Goal: Task Accomplishment & Management: Manage account settings

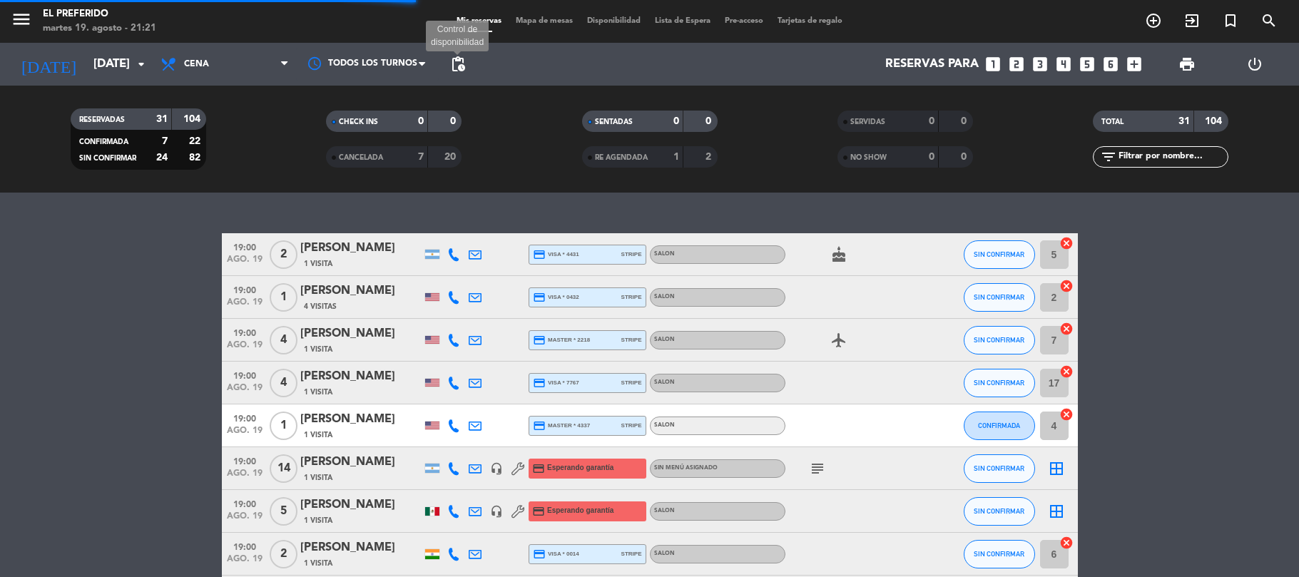
click at [459, 63] on span "pending_actions" at bounding box center [457, 64] width 17 height 17
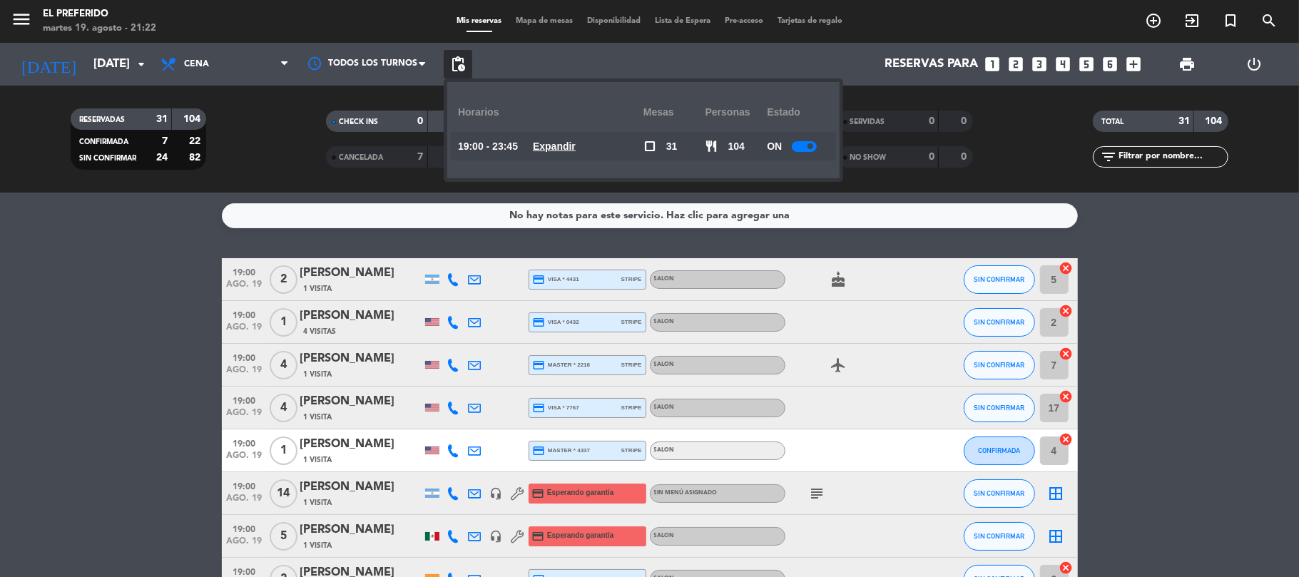
click at [562, 141] on u "Expandir" at bounding box center [554, 146] width 43 height 11
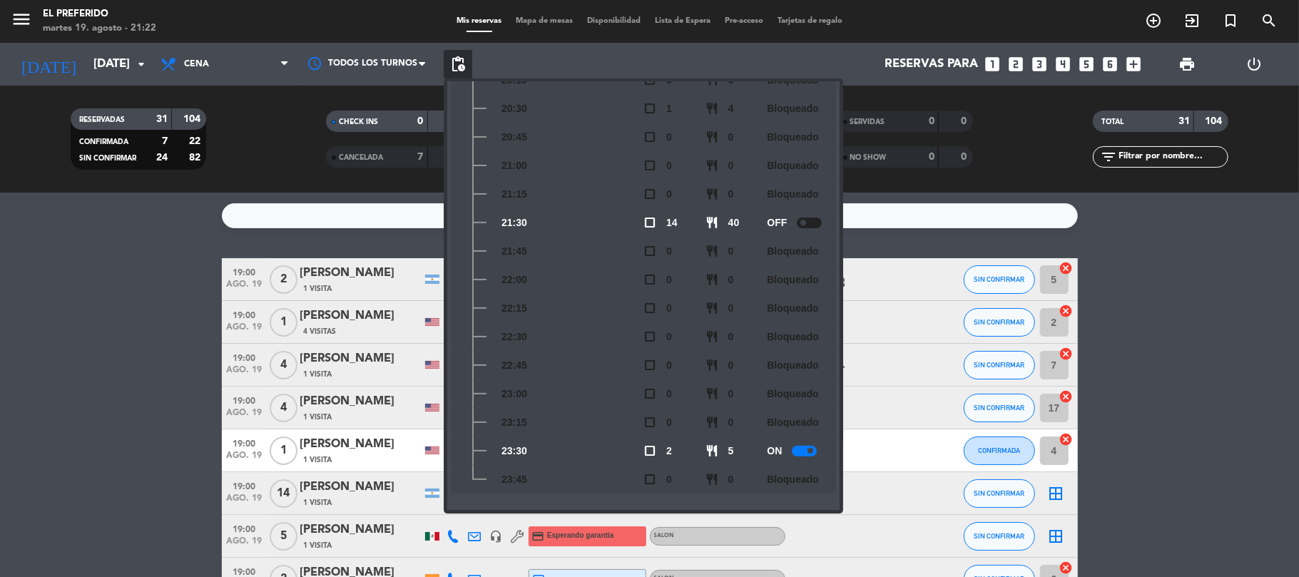
scroll to position [238, 0]
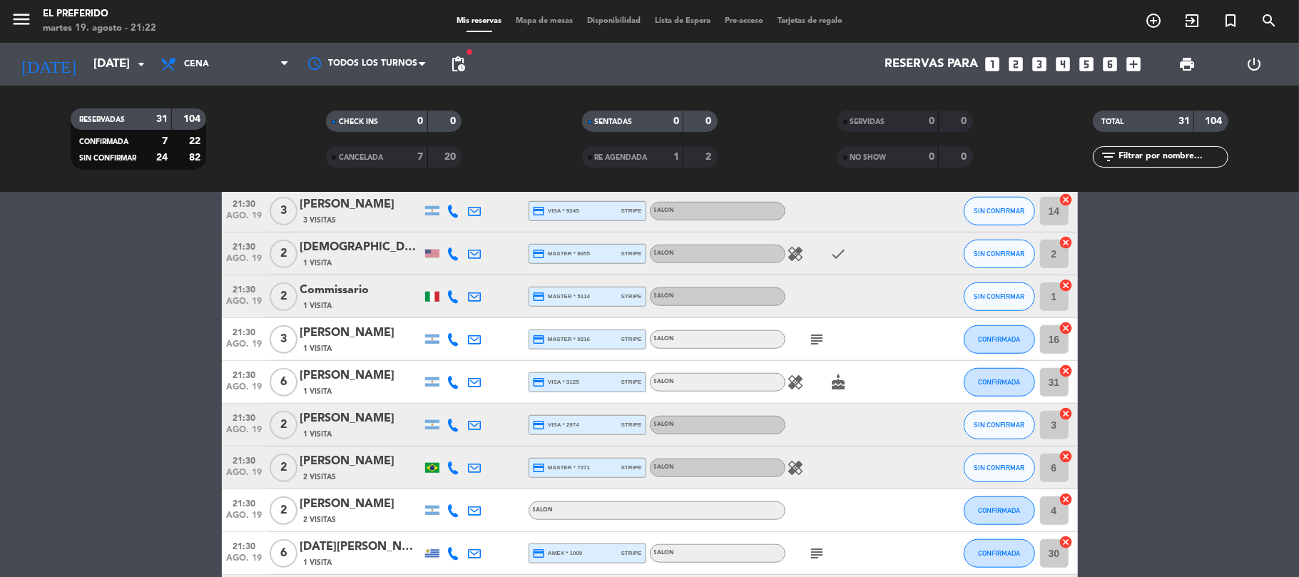
scroll to position [951, 0]
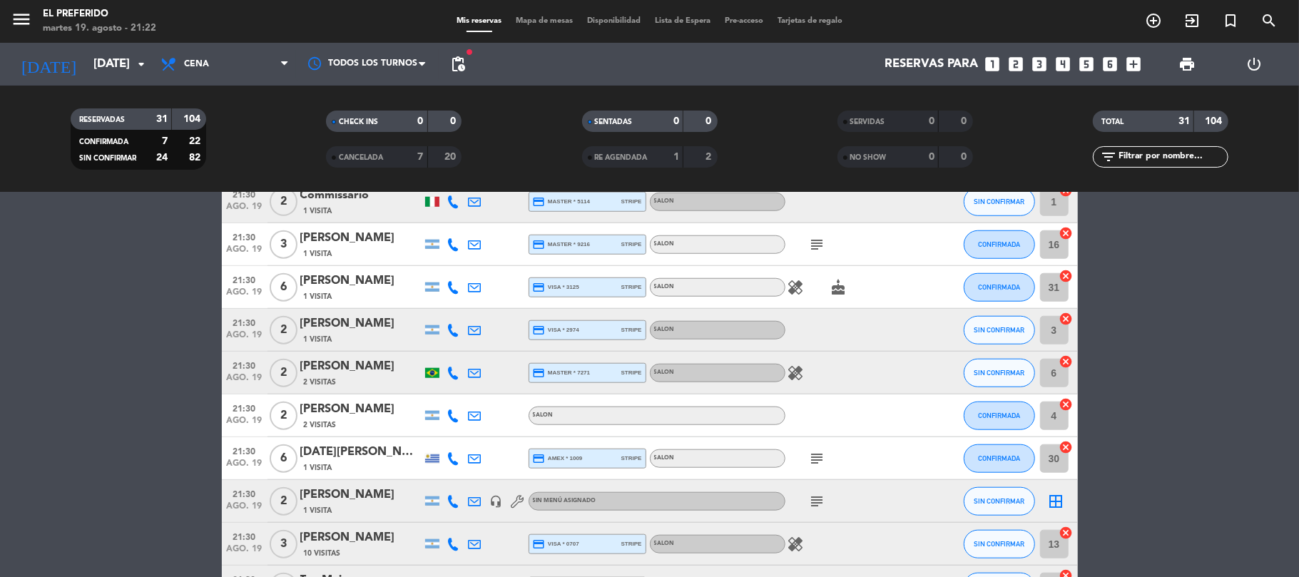
click at [335, 329] on div "[PERSON_NAME]" at bounding box center [360, 324] width 121 height 19
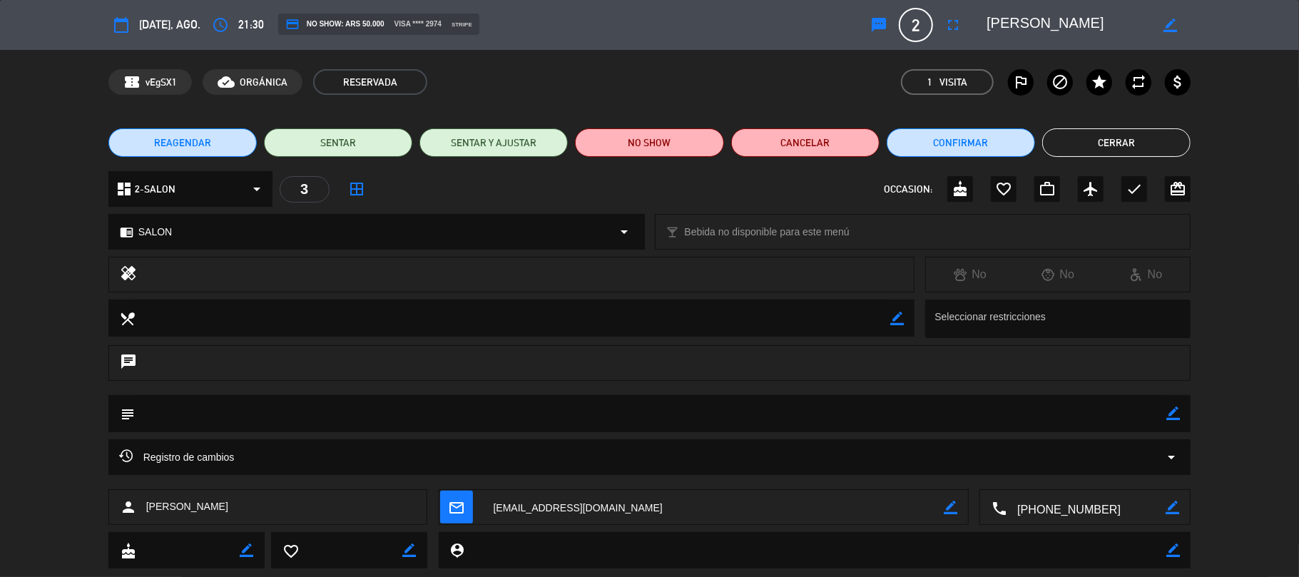
scroll to position [33, 0]
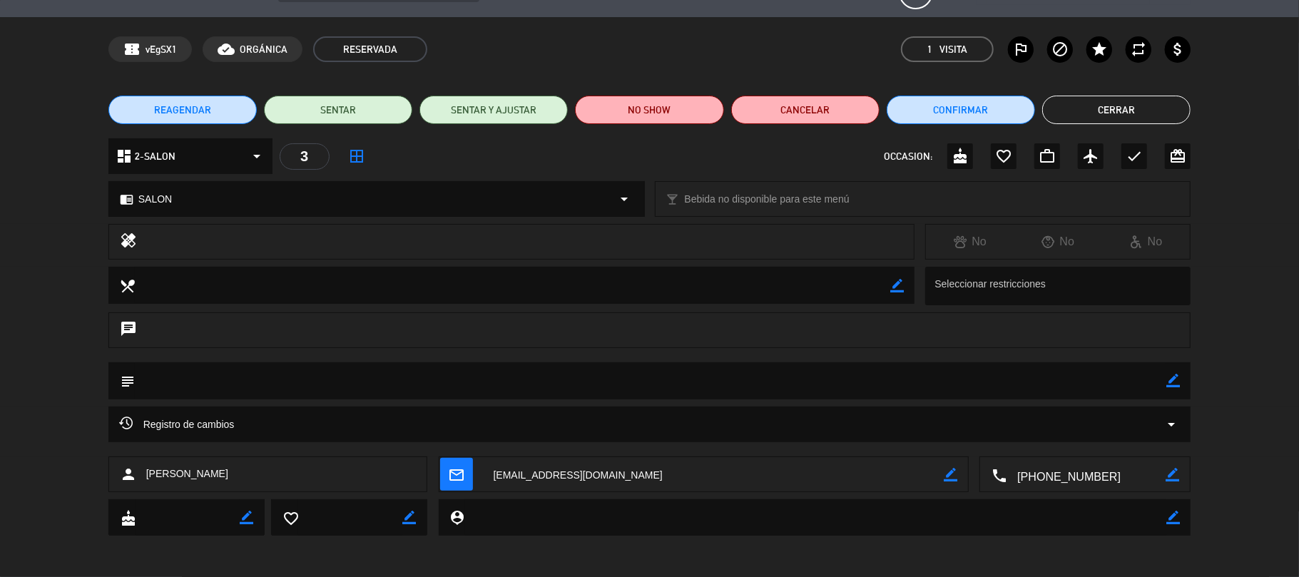
click at [127, 417] on icon at bounding box center [126, 423] width 14 height 14
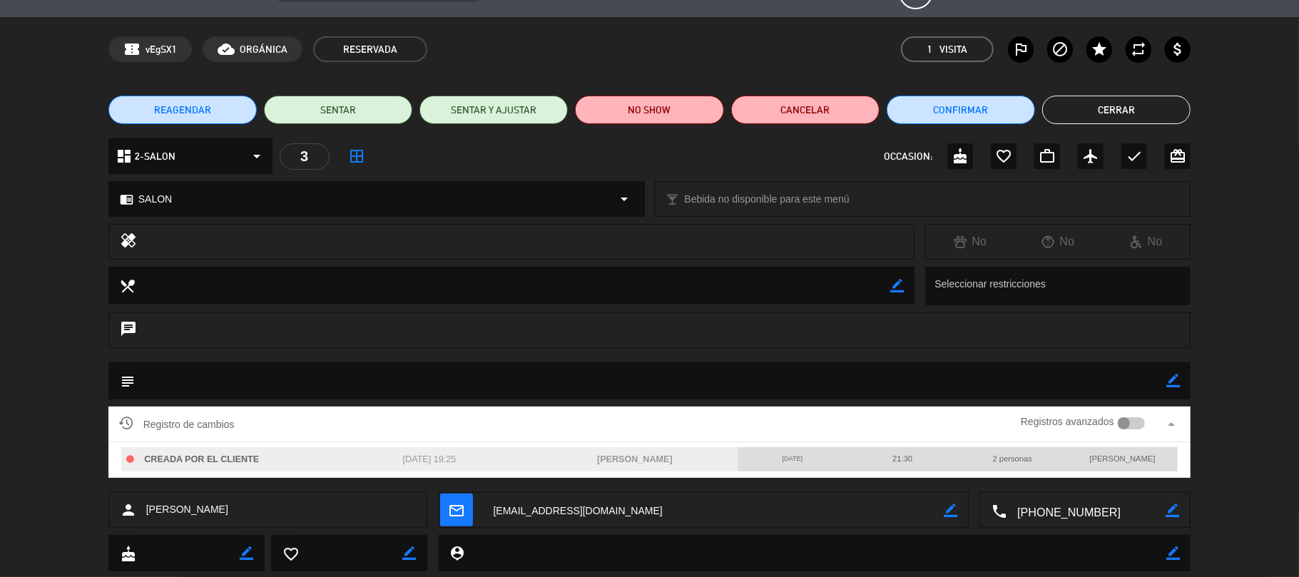
scroll to position [0, 0]
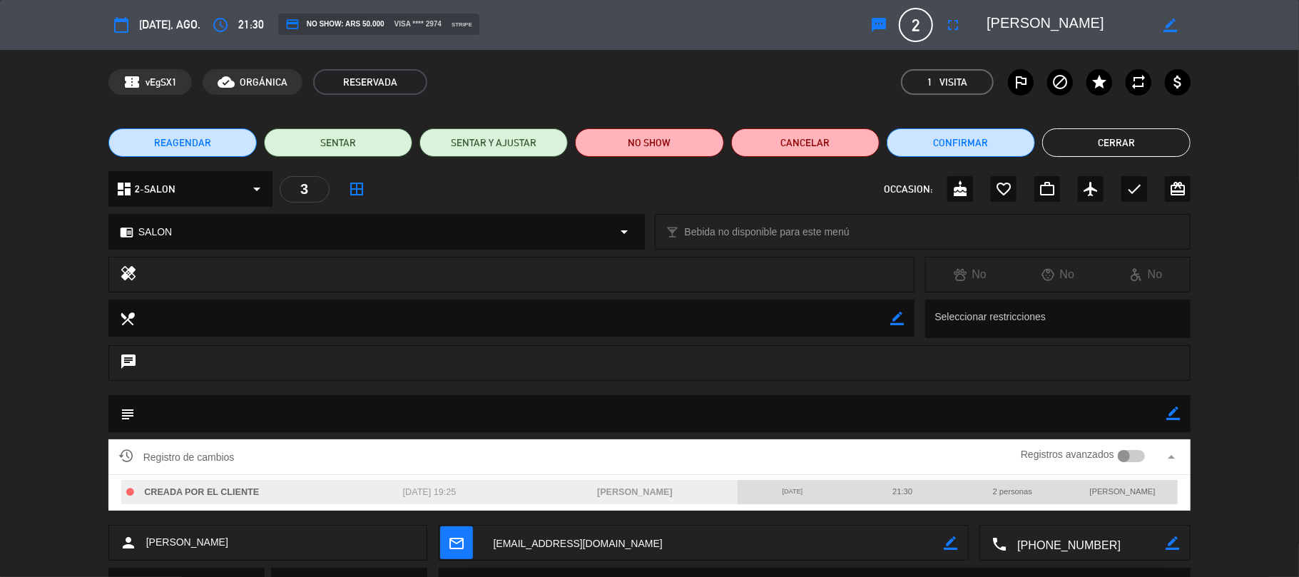
click at [1037, 29] on textarea at bounding box center [1068, 25] width 163 height 26
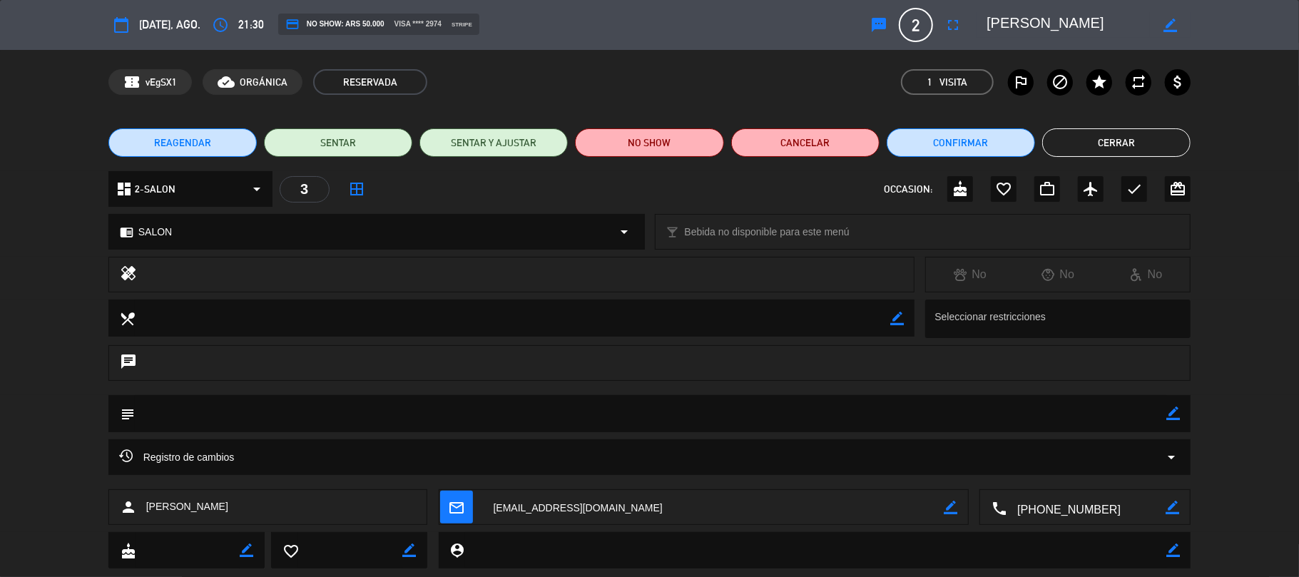
click at [1037, 27] on textarea at bounding box center [1068, 25] width 163 height 26
click at [1097, 126] on div "REAGENDAR SENTAR SENTAR Y AJUSTAR NO SHOW Cancelar Confirmar Cerrar" at bounding box center [649, 142] width 1299 height 57
click at [1094, 141] on button "Cerrar" at bounding box center [1116, 142] width 148 height 29
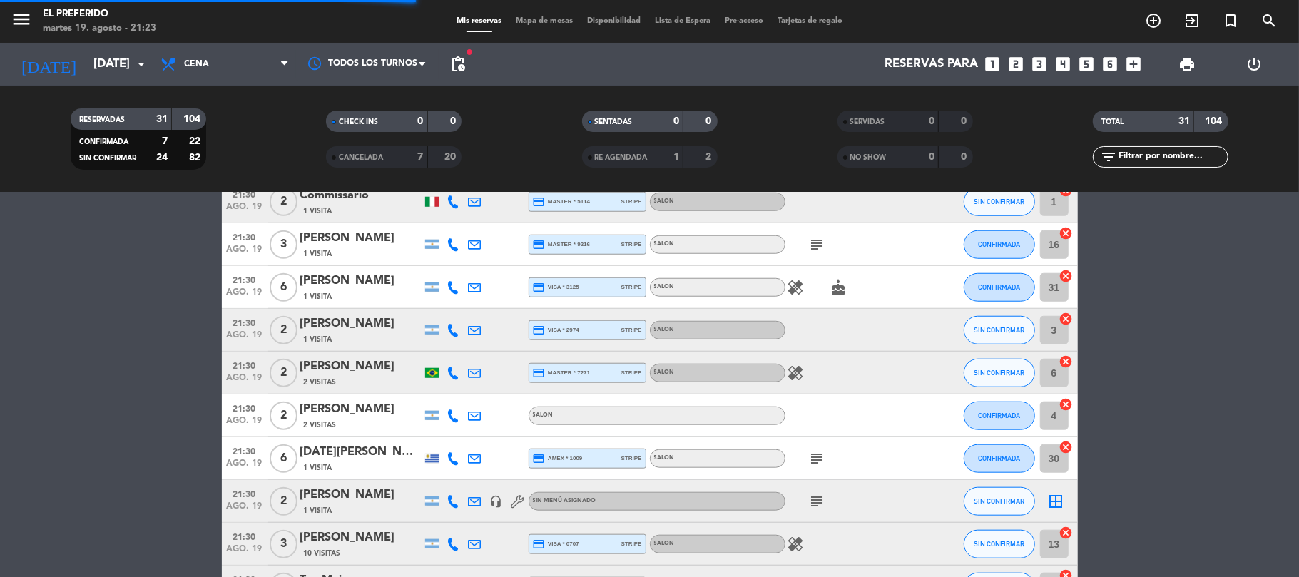
scroll to position [1046, 0]
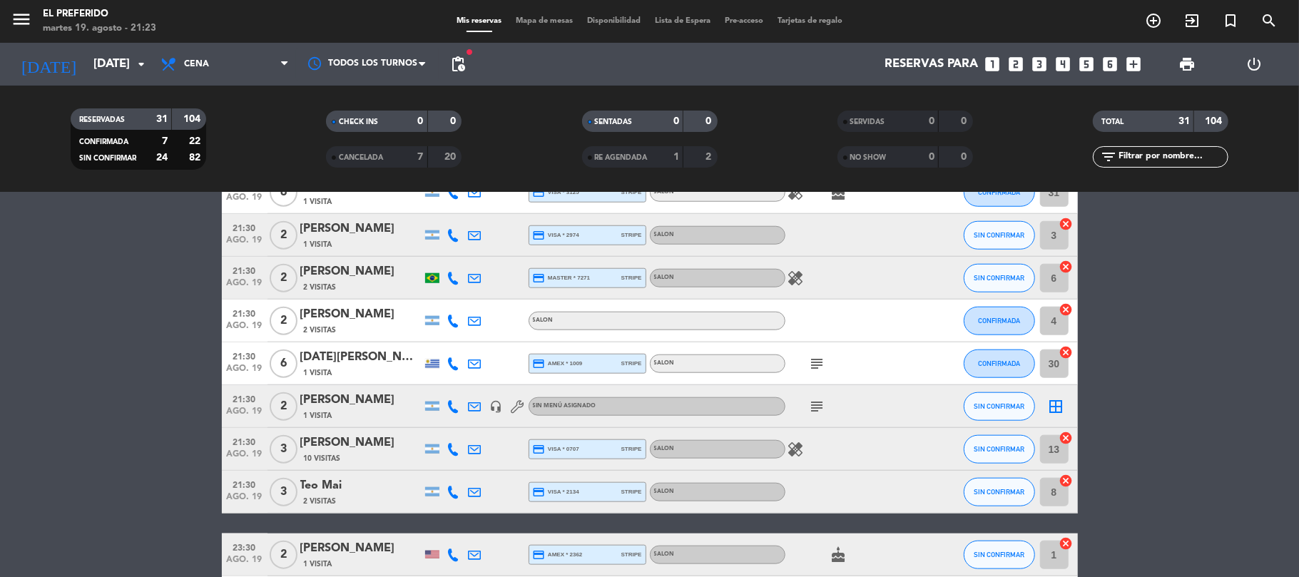
click at [337, 485] on div "Teo Mai" at bounding box center [360, 486] width 121 height 19
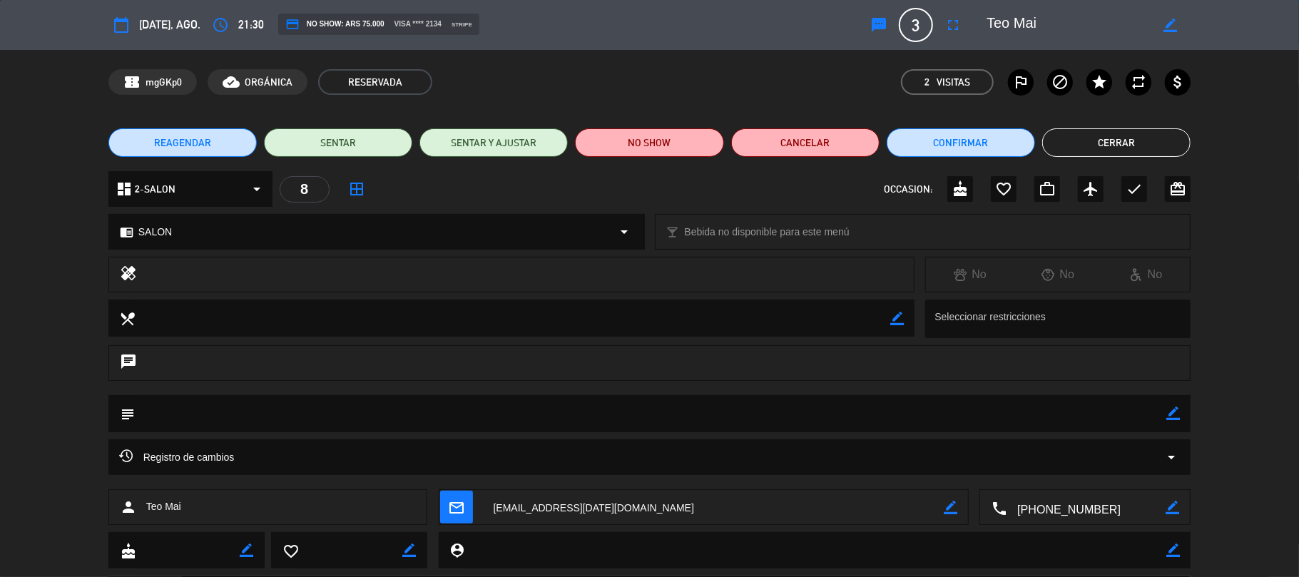
click at [129, 457] on icon at bounding box center [126, 456] width 14 height 14
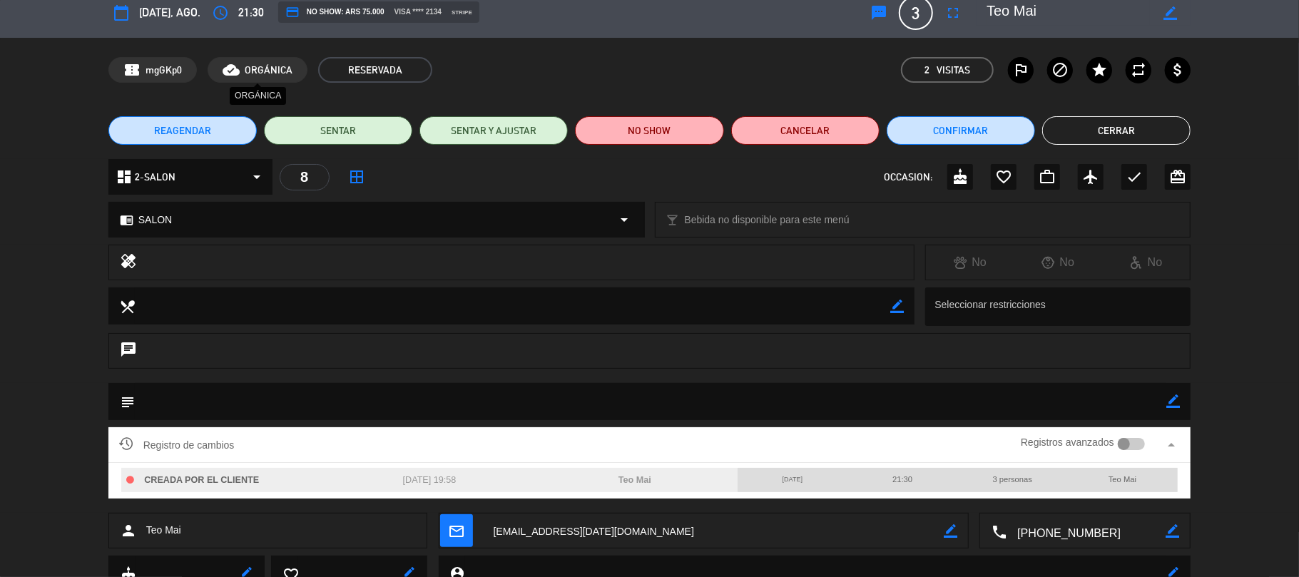
scroll to position [0, 0]
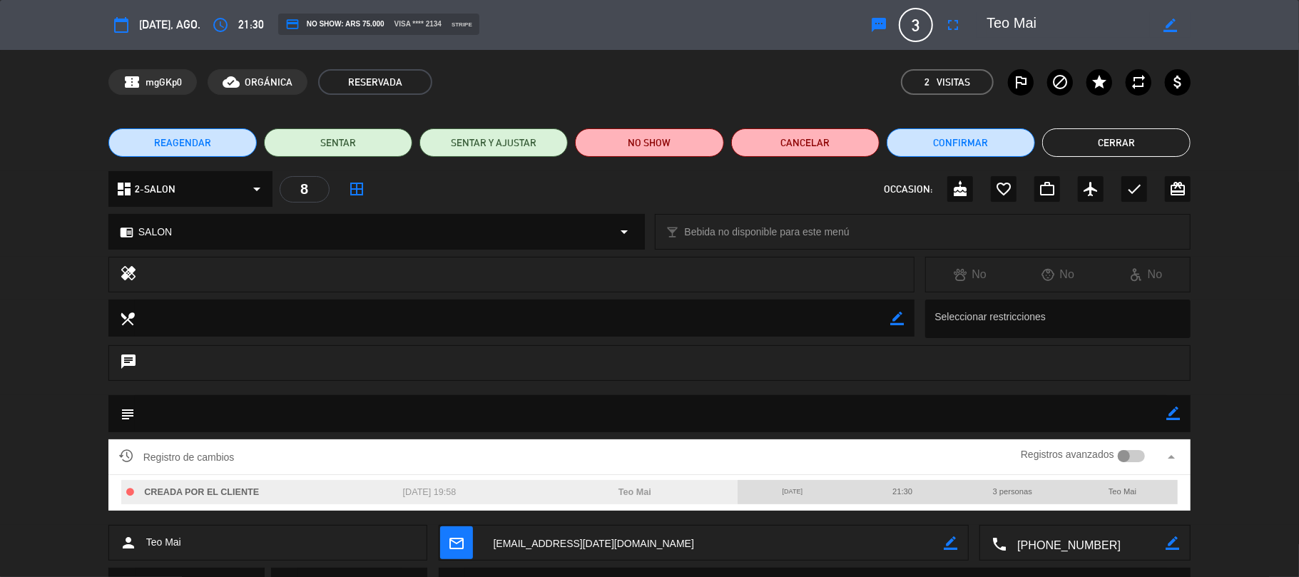
click at [1022, 13] on textarea at bounding box center [1068, 25] width 163 height 26
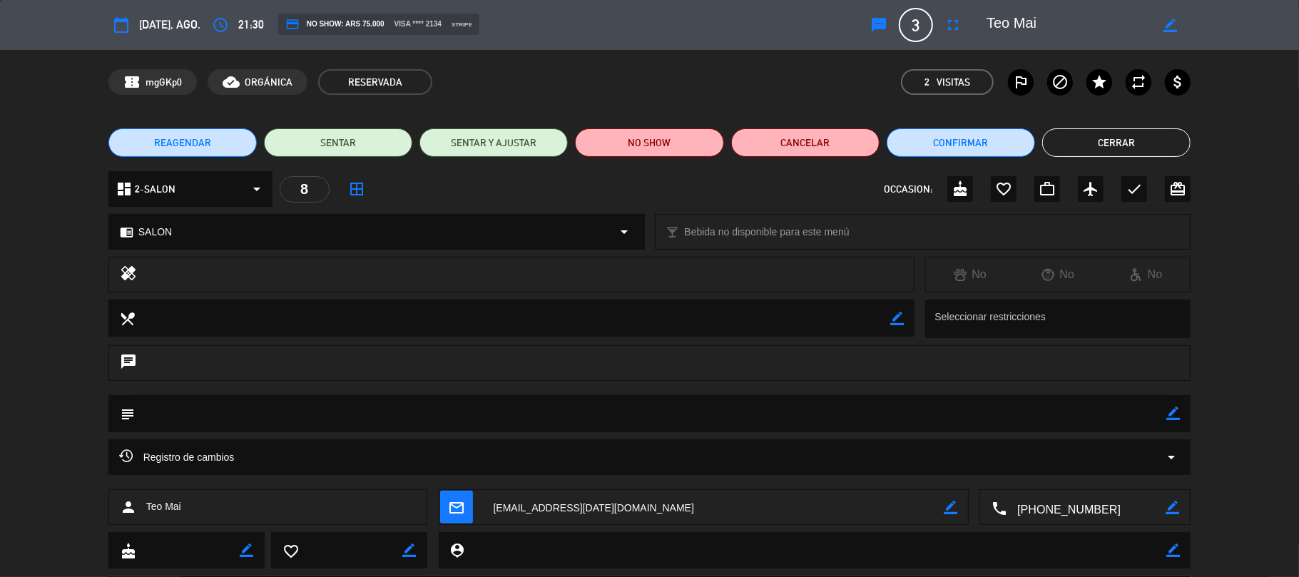
click at [1020, 21] on textarea at bounding box center [1068, 25] width 163 height 26
click at [1020, 20] on textarea at bounding box center [1068, 25] width 163 height 26
click at [1020, 19] on textarea at bounding box center [1068, 25] width 163 height 26
click at [1120, 149] on button "Cerrar" at bounding box center [1116, 142] width 148 height 29
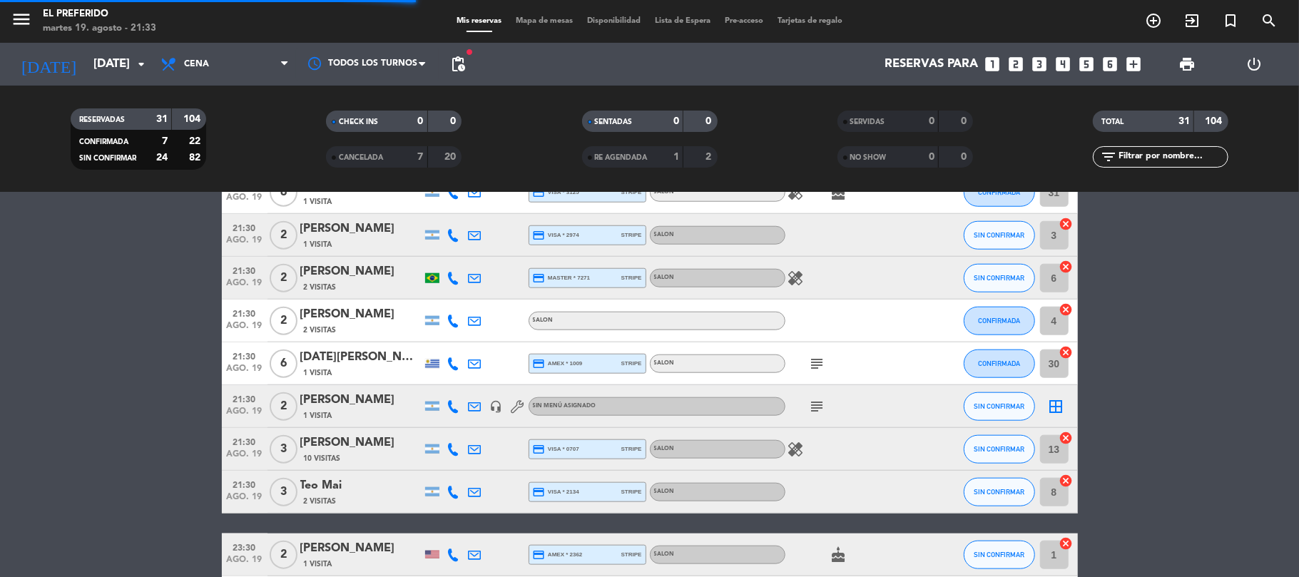
click at [1066, 63] on icon "looks_4" at bounding box center [1064, 64] width 19 height 19
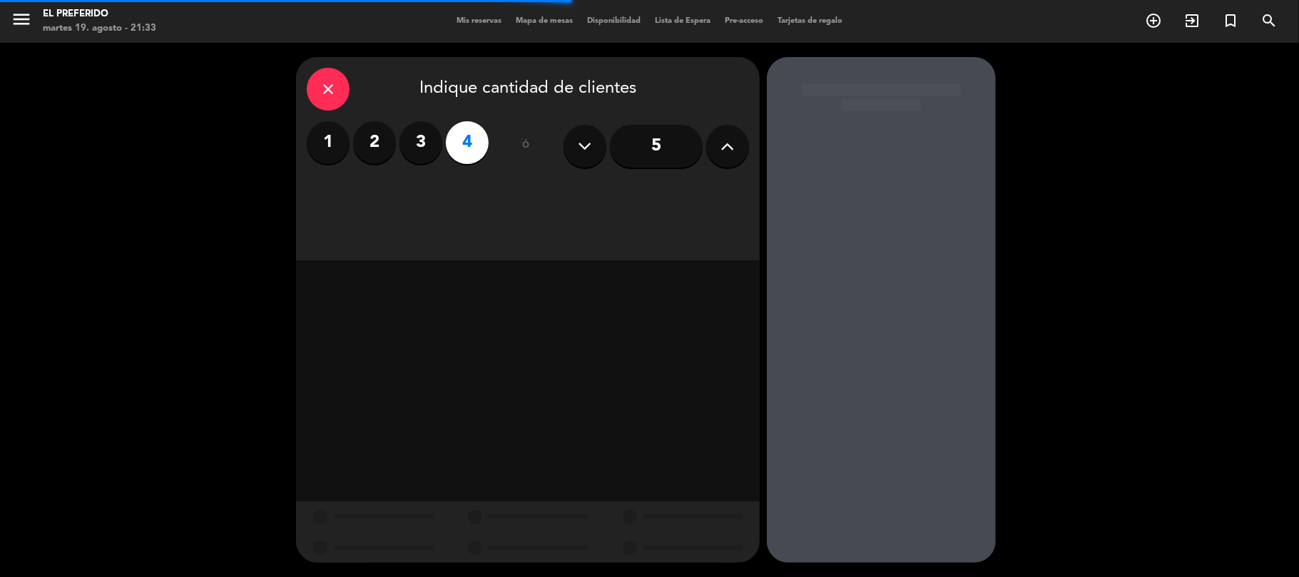
click at [1064, 63] on div "close Indique cantidad de clientes 1 2 3 4 ó 5" at bounding box center [649, 310] width 1299 height 534
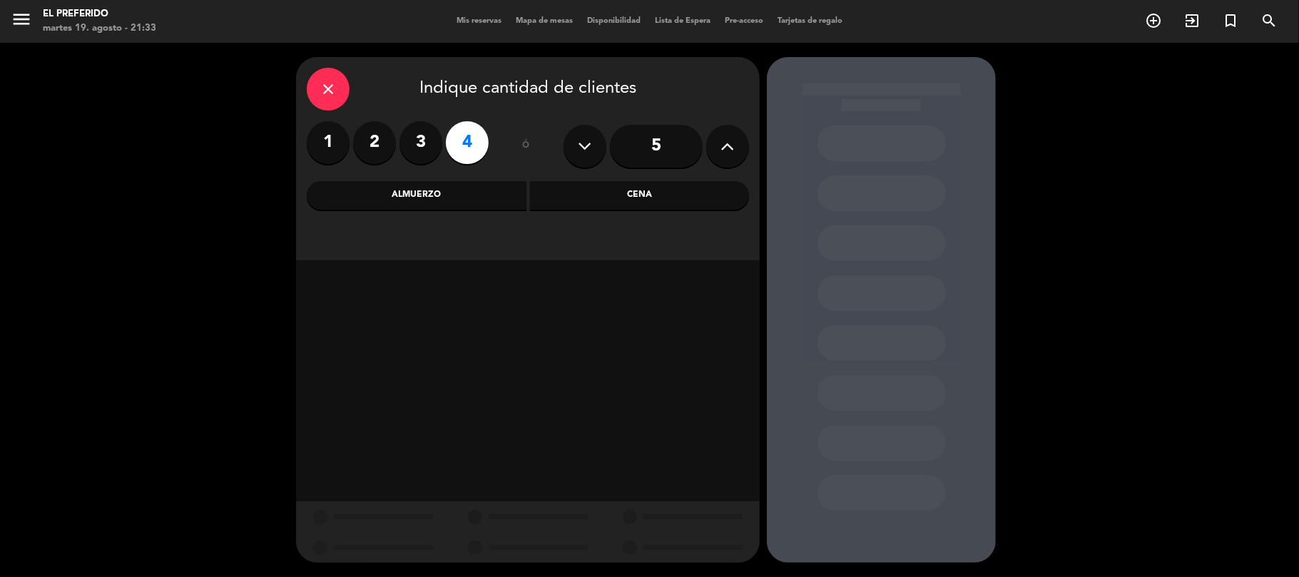
click at [614, 209] on div "Cena" at bounding box center [640, 195] width 220 height 29
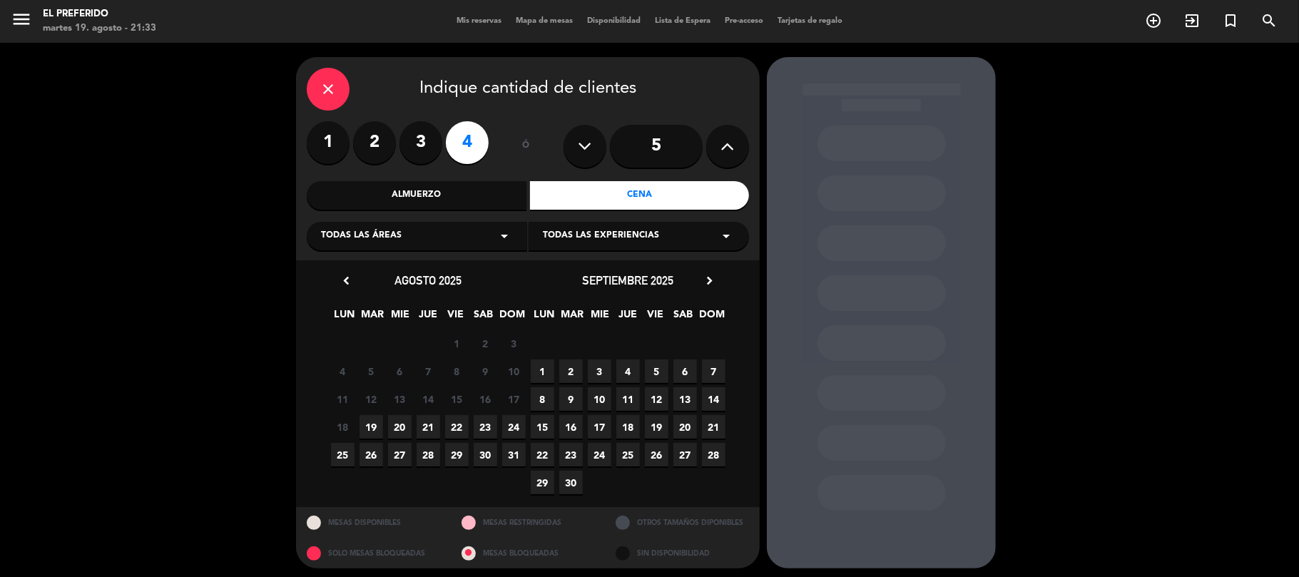
click at [402, 421] on span "20" at bounding box center [400, 427] width 24 height 24
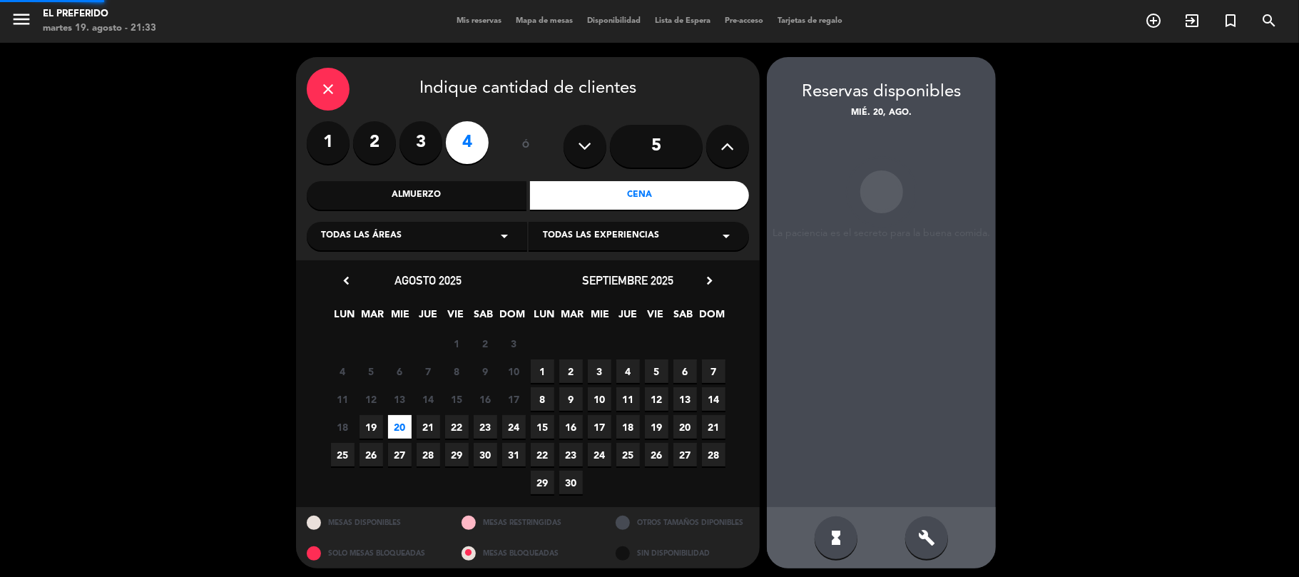
scroll to position [6, 0]
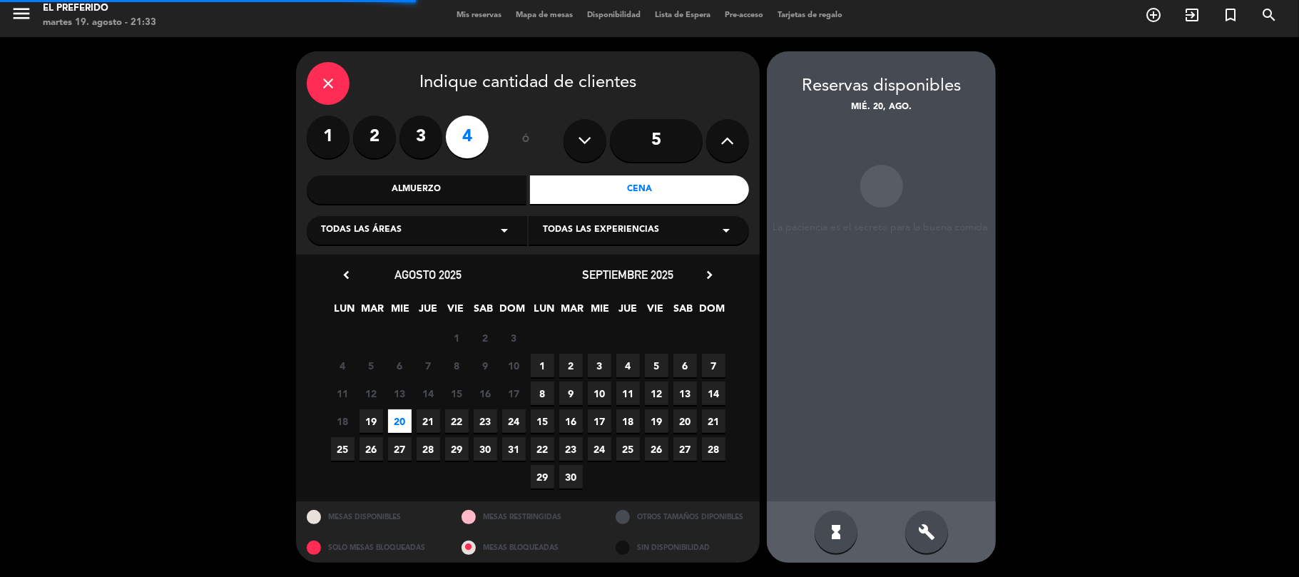
click at [938, 539] on div "build" at bounding box center [926, 532] width 43 height 43
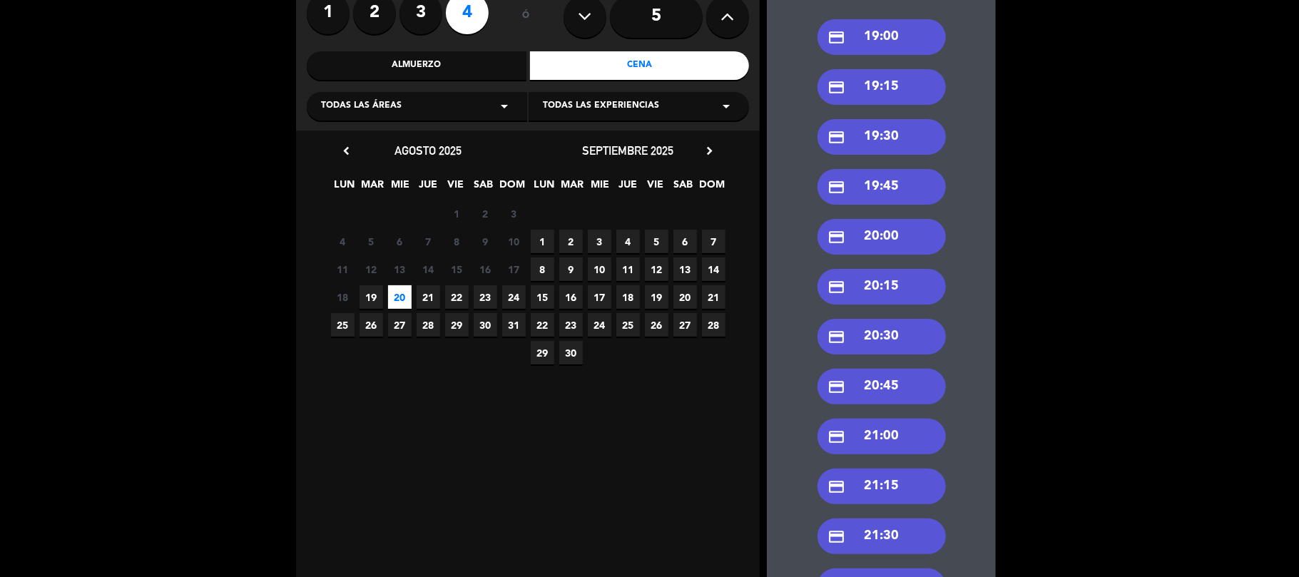
scroll to position [195, 0]
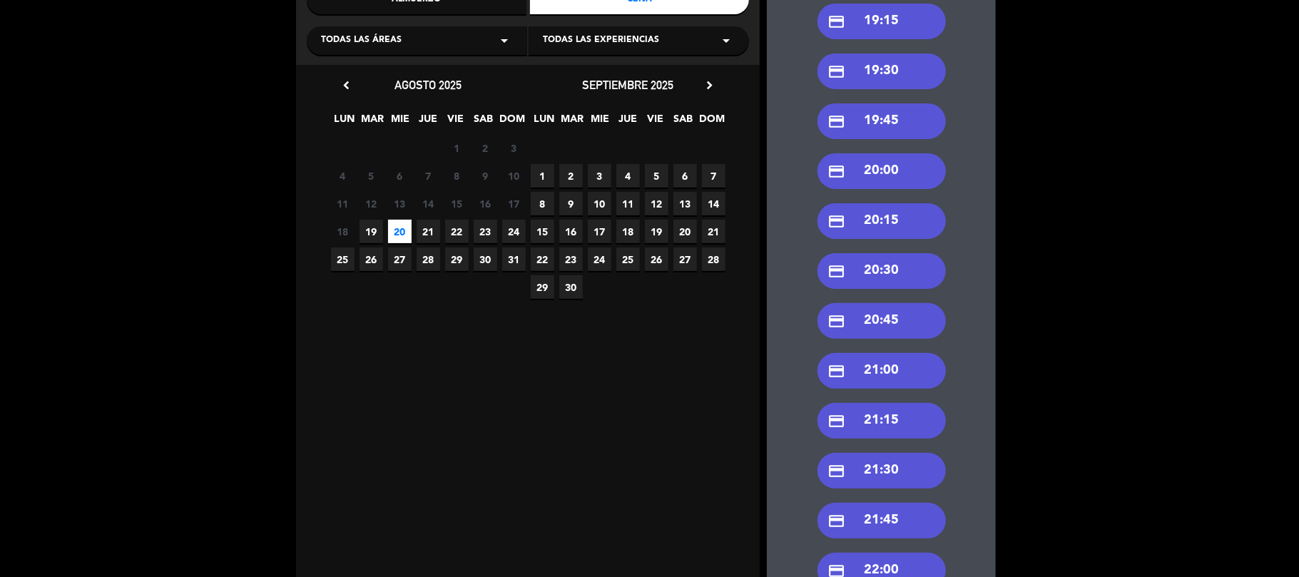
click at [900, 377] on div "credit_card 21:00" at bounding box center [882, 371] width 128 height 36
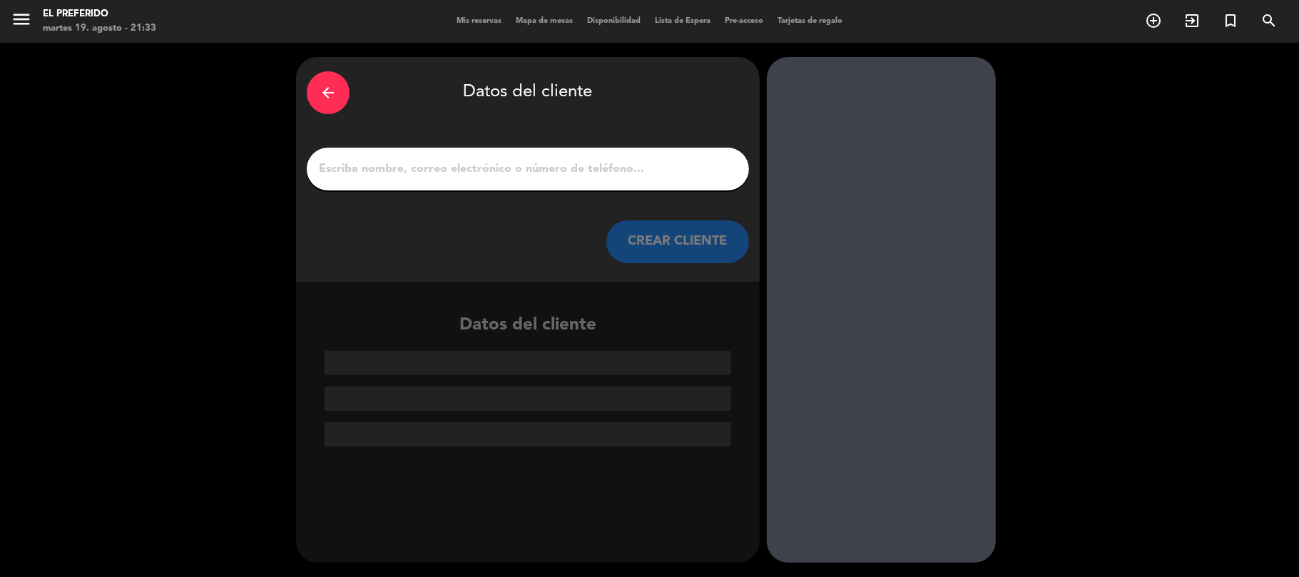
scroll to position [0, 0]
click at [565, 171] on input "1" at bounding box center [527, 169] width 421 height 20
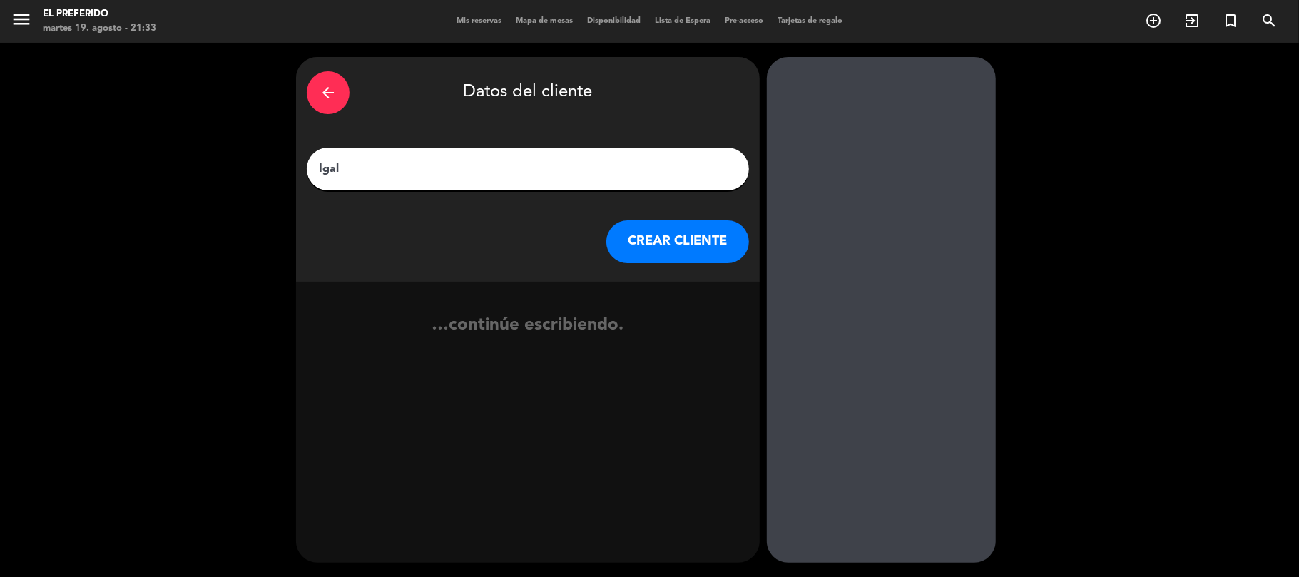
type input "Igal"
click at [661, 243] on button "CREAR CLIENTE" at bounding box center [677, 241] width 143 height 43
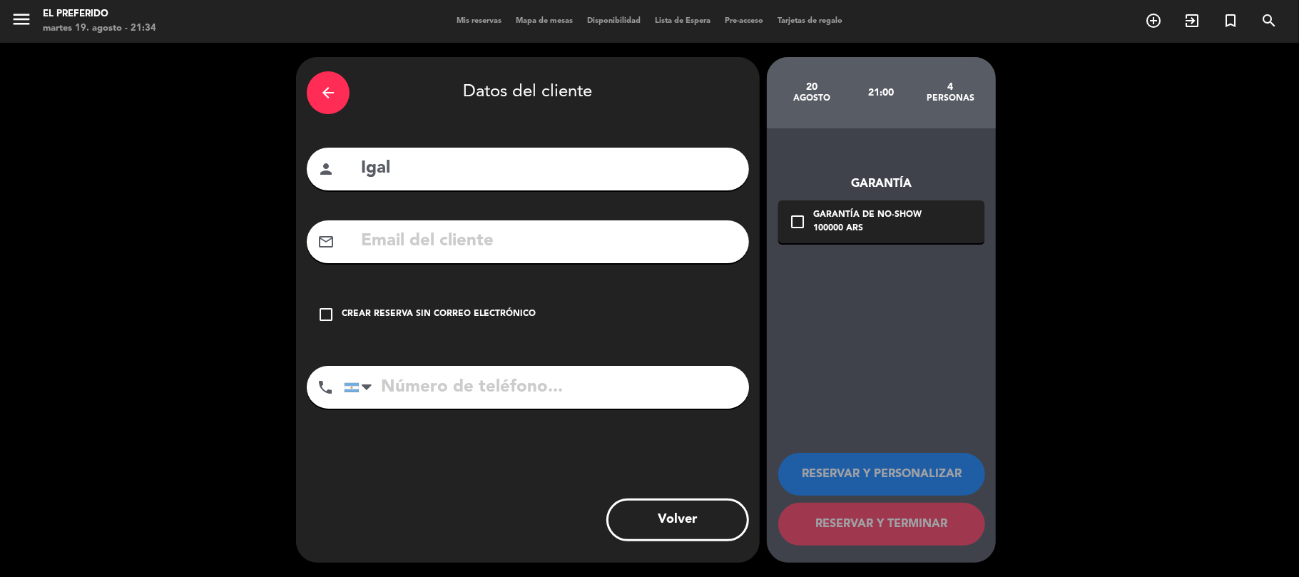
click at [462, 317] on div "Crear reserva sin correo electrónico" at bounding box center [439, 315] width 194 height 14
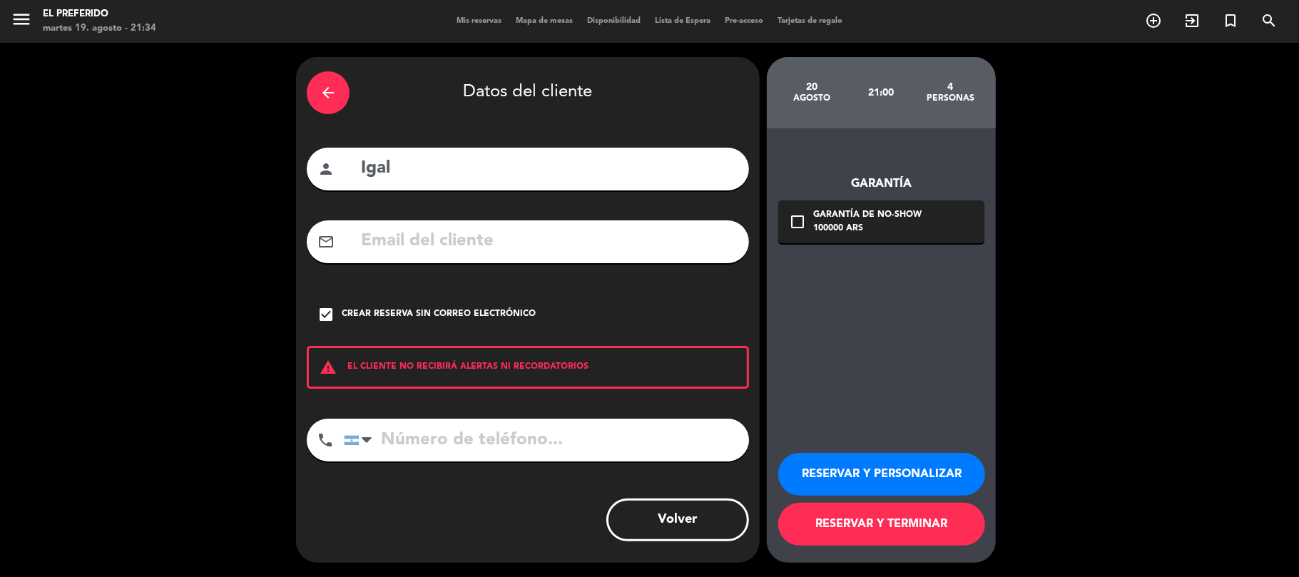
click at [909, 480] on button "RESERVAR Y PERSONALIZAR" at bounding box center [881, 474] width 207 height 43
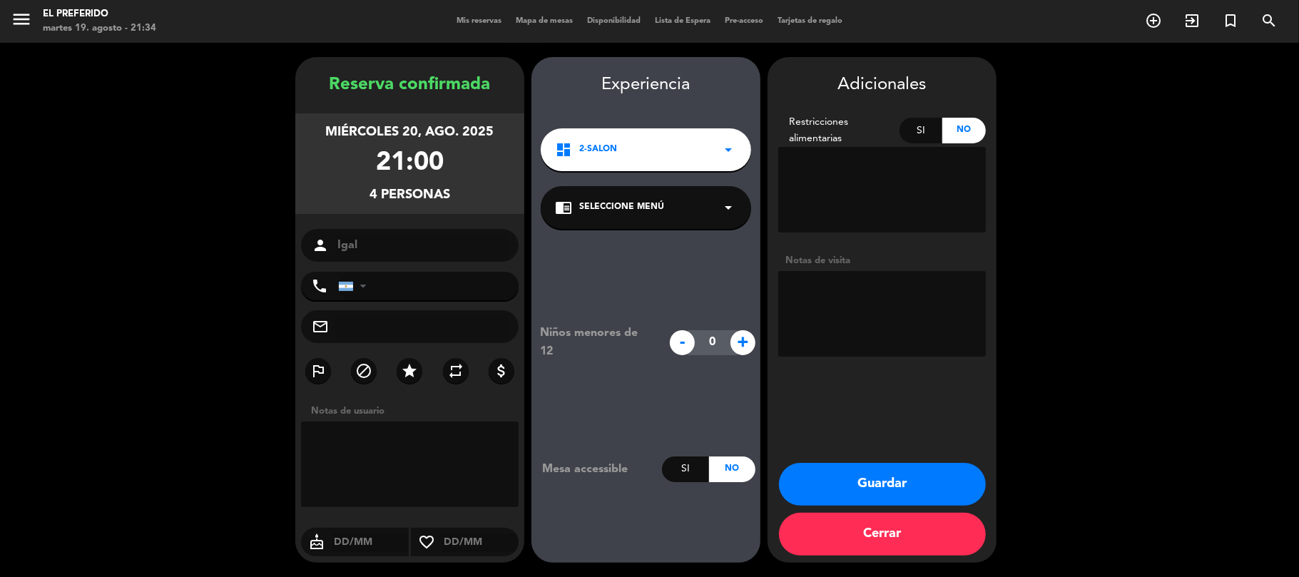
click at [868, 527] on button "Cerrar" at bounding box center [882, 534] width 207 height 43
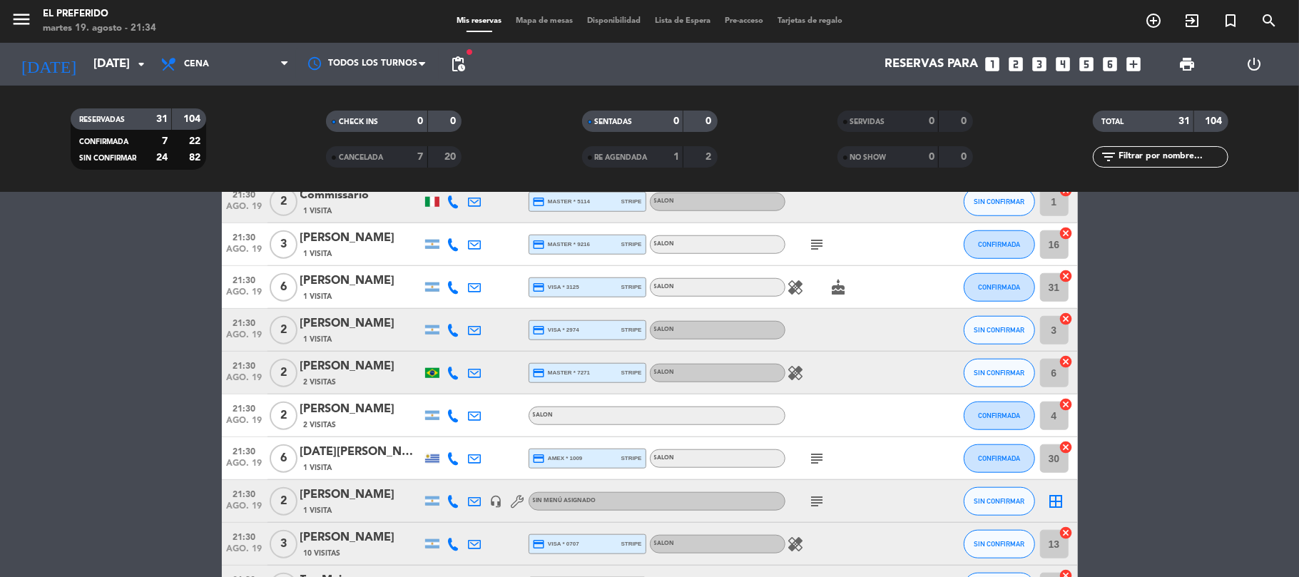
scroll to position [856, 0]
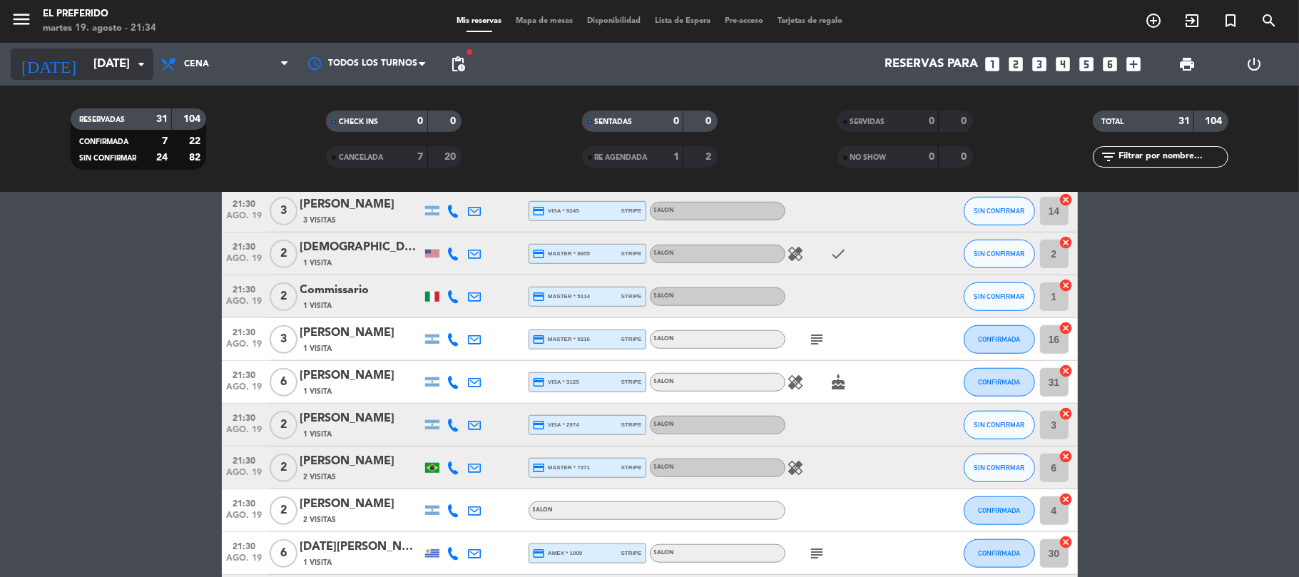
click at [94, 68] on input "[DATE]" at bounding box center [163, 65] width 154 height 28
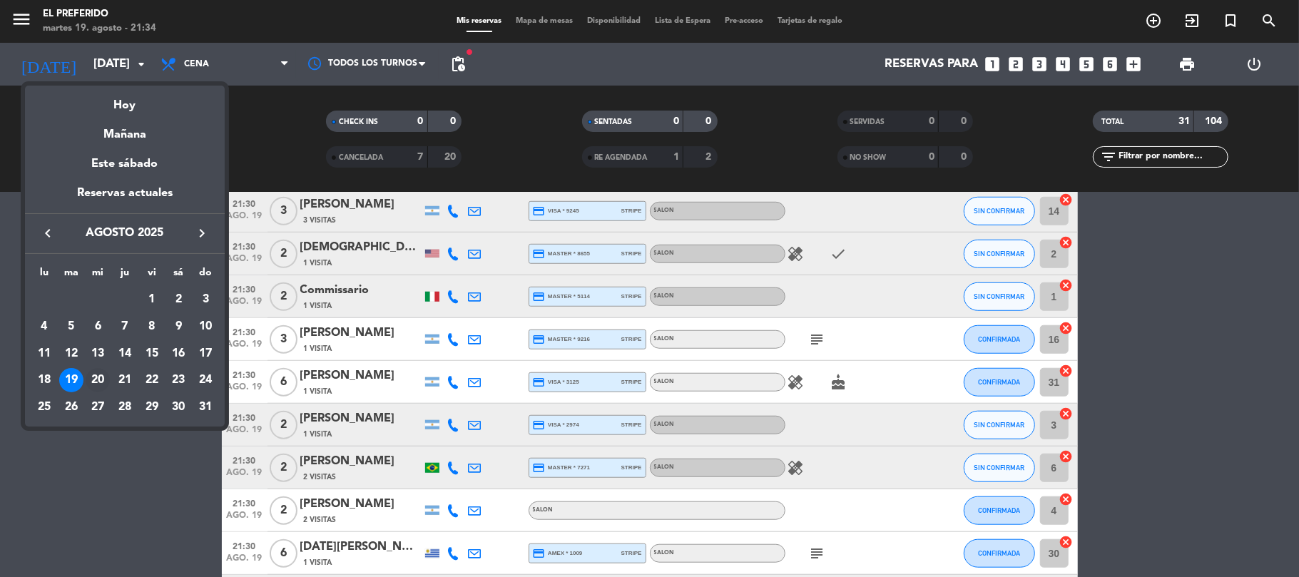
click at [97, 377] on div "20" at bounding box center [98, 380] width 24 height 24
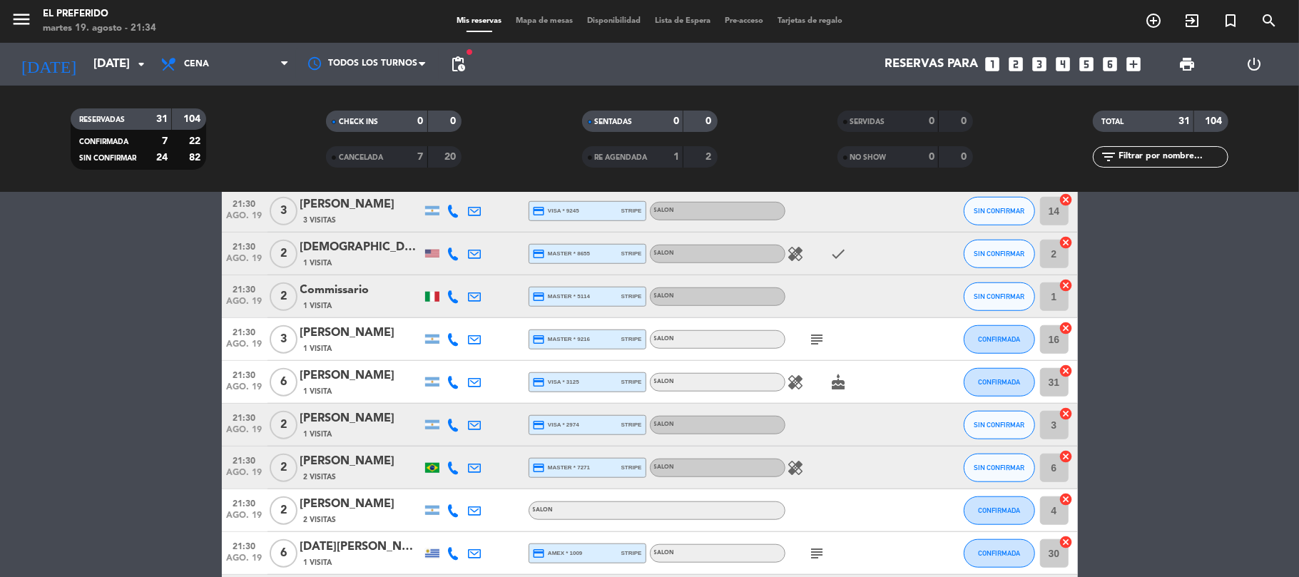
type input "mié. 20 ago."
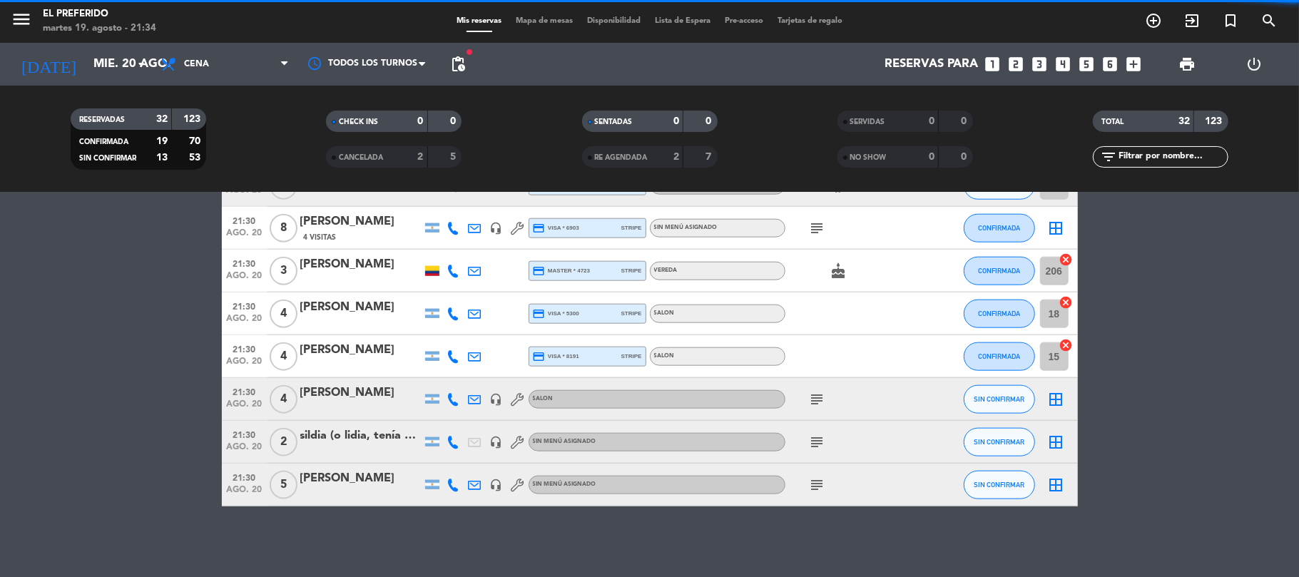
scroll to position [1106, 0]
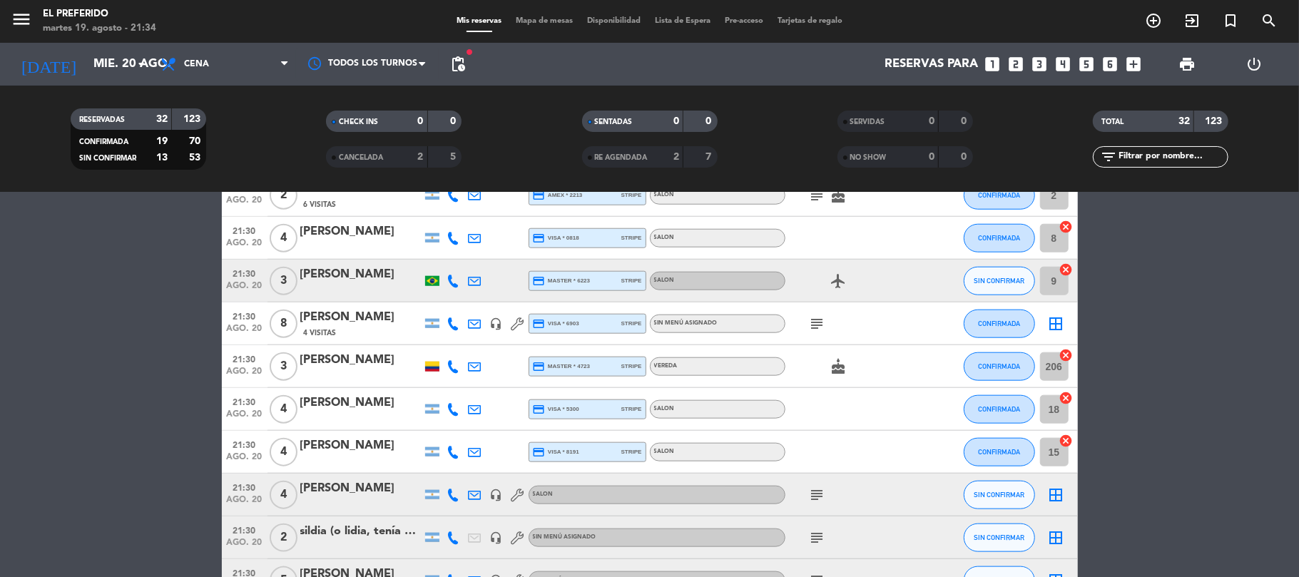
click at [343, 486] on div "[PERSON_NAME]" at bounding box center [360, 488] width 121 height 19
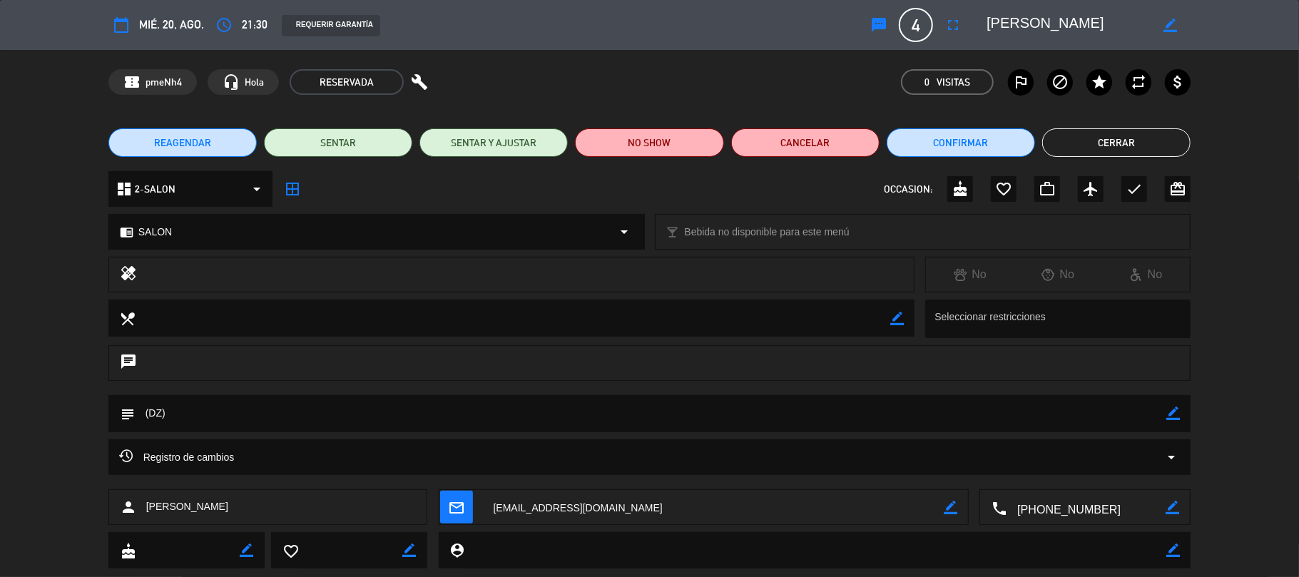
click at [1166, 17] on div "border_color" at bounding box center [1170, 25] width 41 height 26
click at [225, 19] on icon "access_time" at bounding box center [223, 24] width 17 height 17
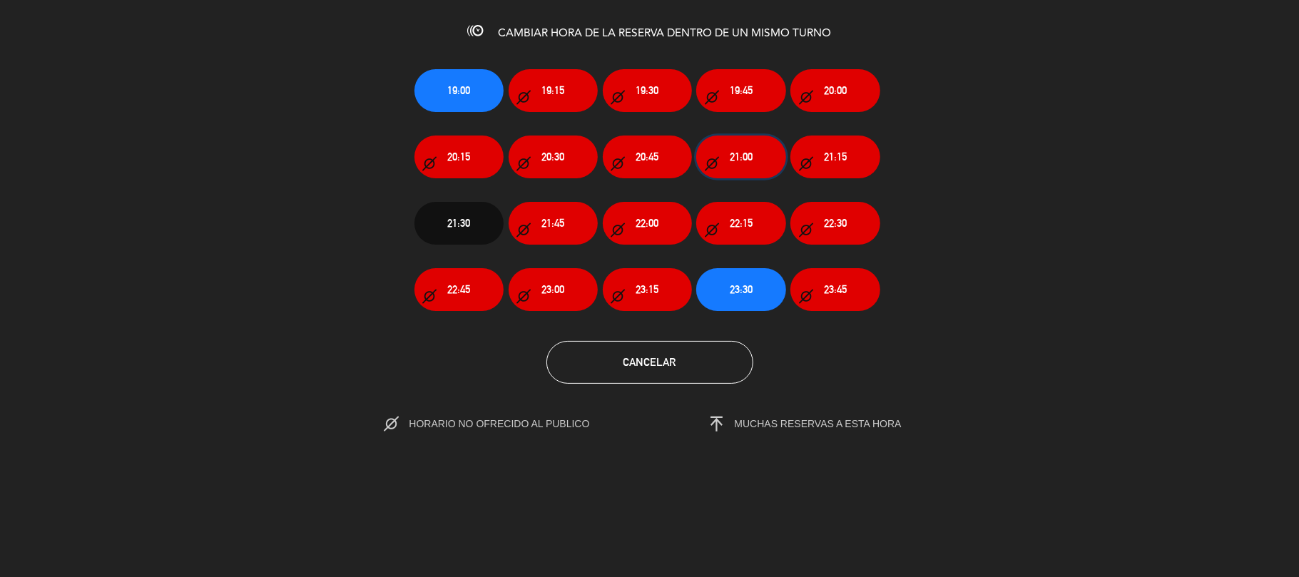
click at [748, 163] on span "21:00" at bounding box center [741, 156] width 23 height 16
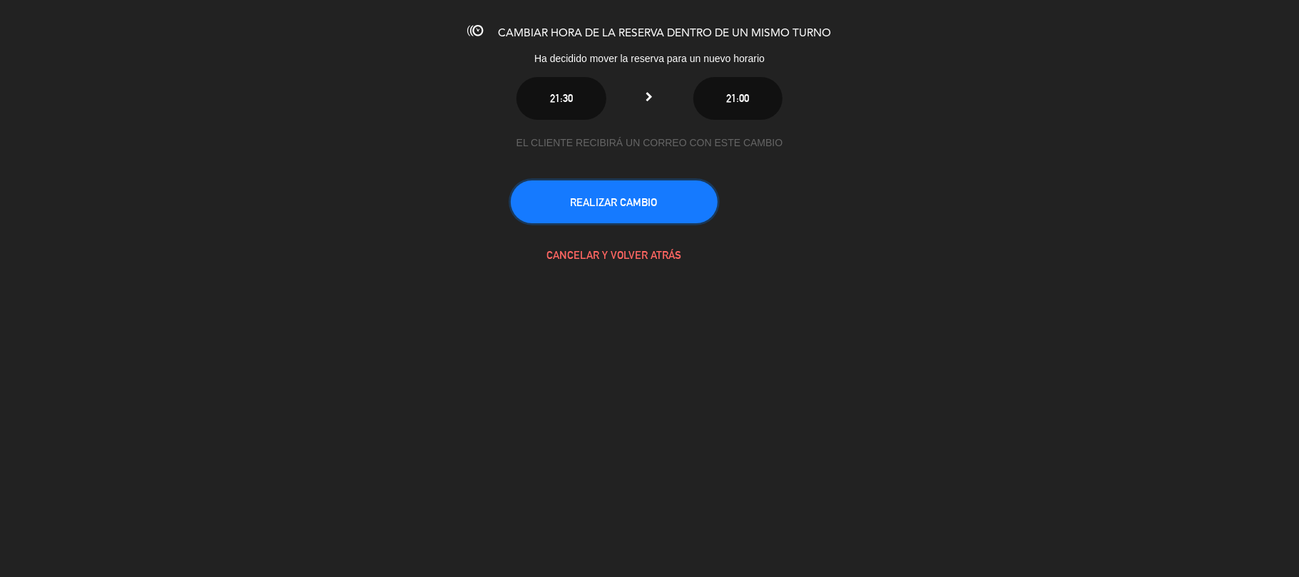
click at [674, 194] on button "REALIZAR CAMBIO" at bounding box center [614, 202] width 207 height 43
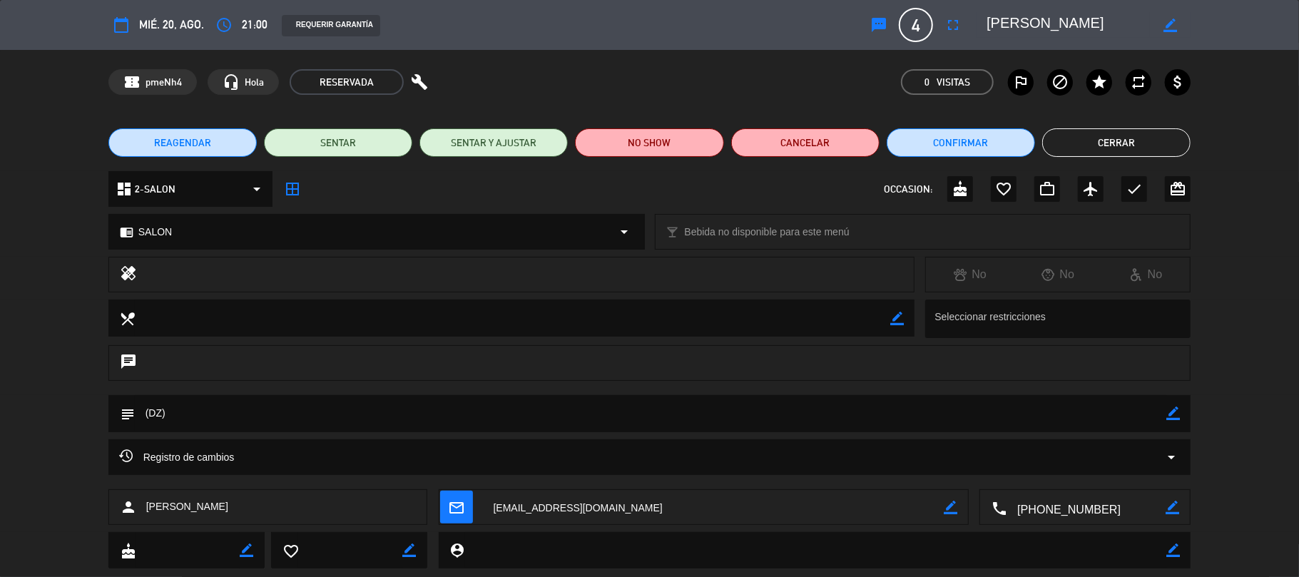
click at [1169, 27] on icon "border_color" at bounding box center [1171, 26] width 14 height 14
click at [987, 21] on textarea at bounding box center [1068, 25] width 163 height 26
drag, startPoint x: 1030, startPoint y: 27, endPoint x: 876, endPoint y: 26, distance: 154.1
click at [876, 26] on div "calendar_today mié. 20, ago. access_time 21:00 REQUERIR GARANTÍA sms ENVIAR MEN…" at bounding box center [649, 25] width 1083 height 34
drag, startPoint x: 1071, startPoint y: 24, endPoint x: 1137, endPoint y: 21, distance: 66.4
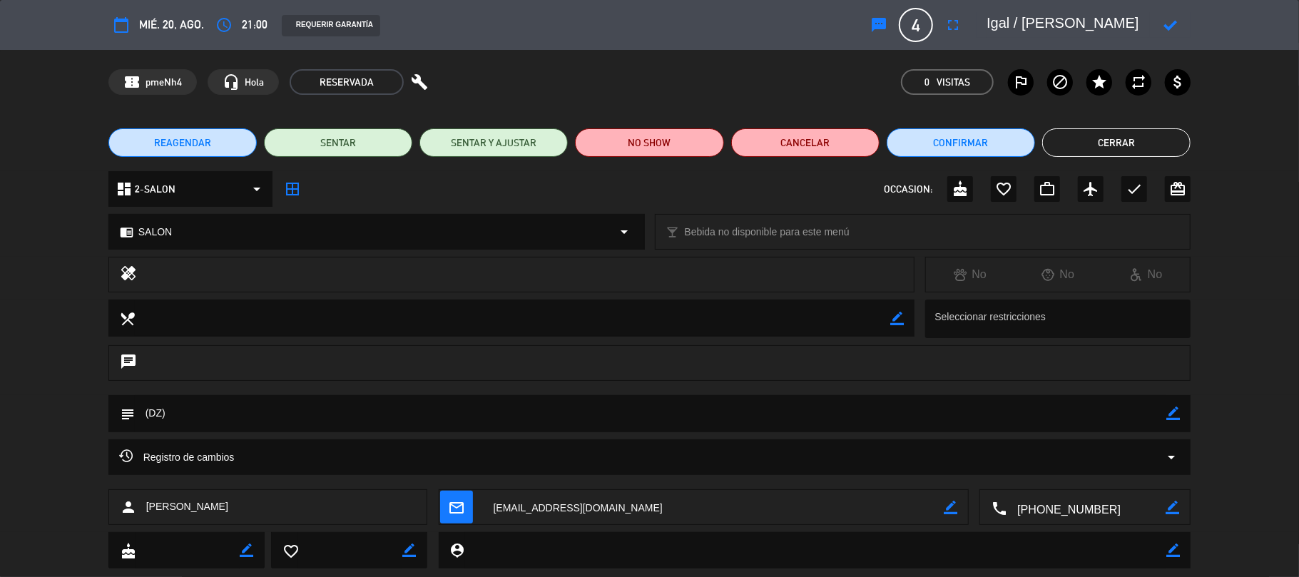
click at [1137, 21] on textarea at bounding box center [1068, 25] width 163 height 26
click at [1013, 18] on textarea at bounding box center [1068, 25] width 163 height 26
paste textarea "Engelsberg"
click at [1170, 24] on icon at bounding box center [1171, 26] width 14 height 14
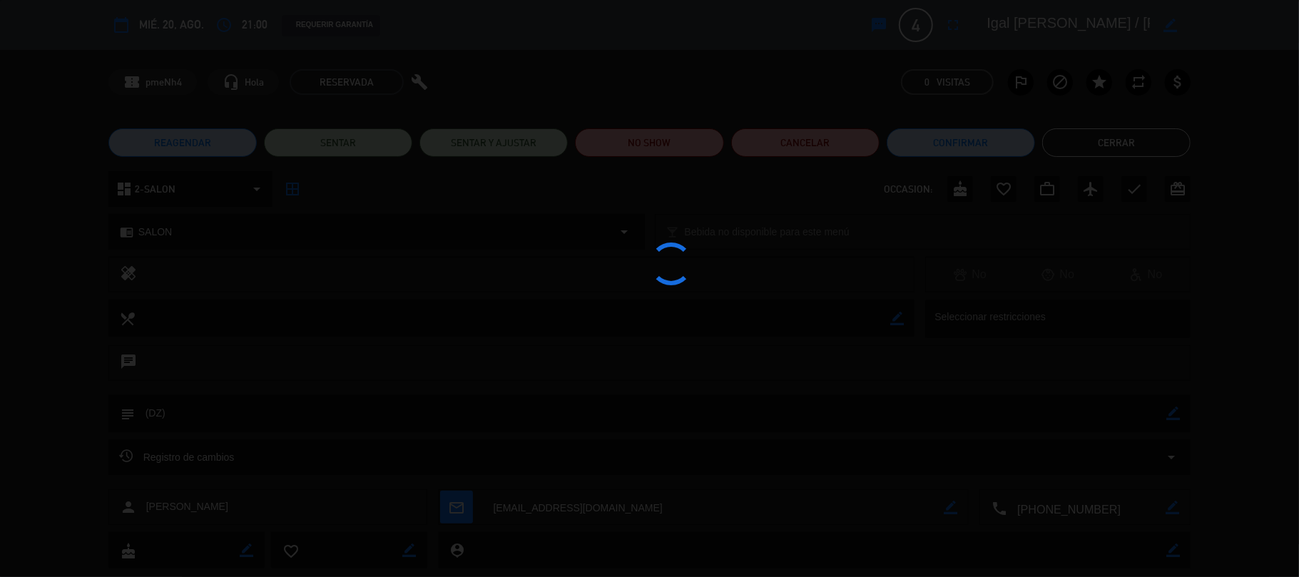
type textarea "Igal [PERSON_NAME] / [PERSON_NAME]"
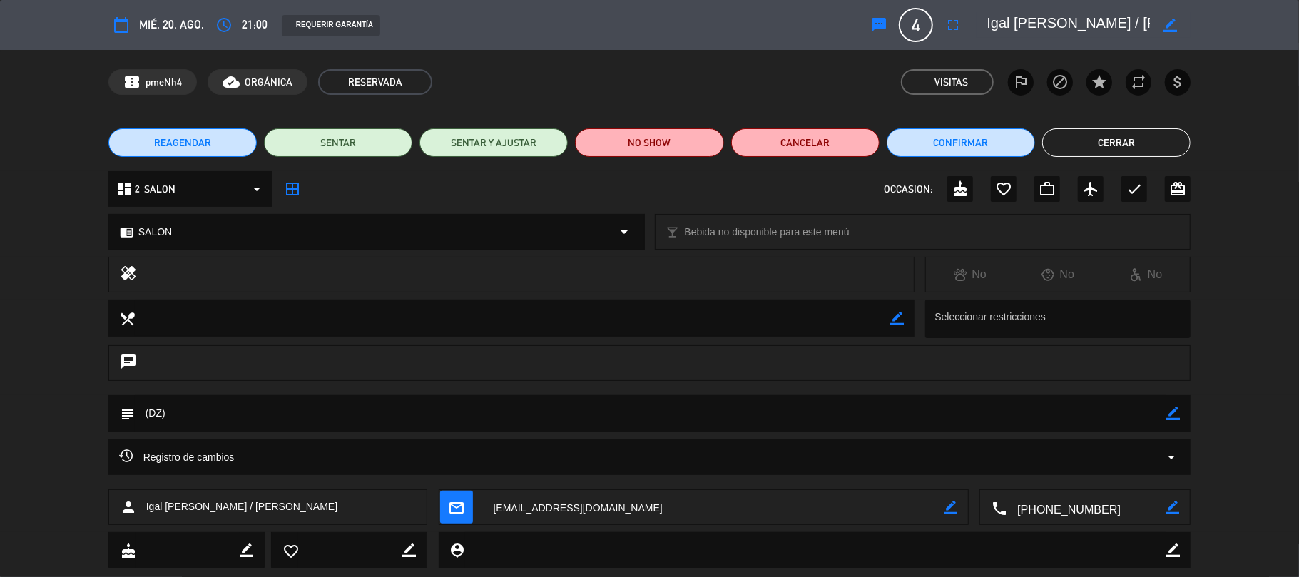
click at [1173, 404] on div "border_color" at bounding box center [1174, 413] width 14 height 37
click at [1171, 409] on icon "border_color" at bounding box center [1174, 414] width 14 height 14
click at [1090, 412] on textarea at bounding box center [651, 413] width 1032 height 36
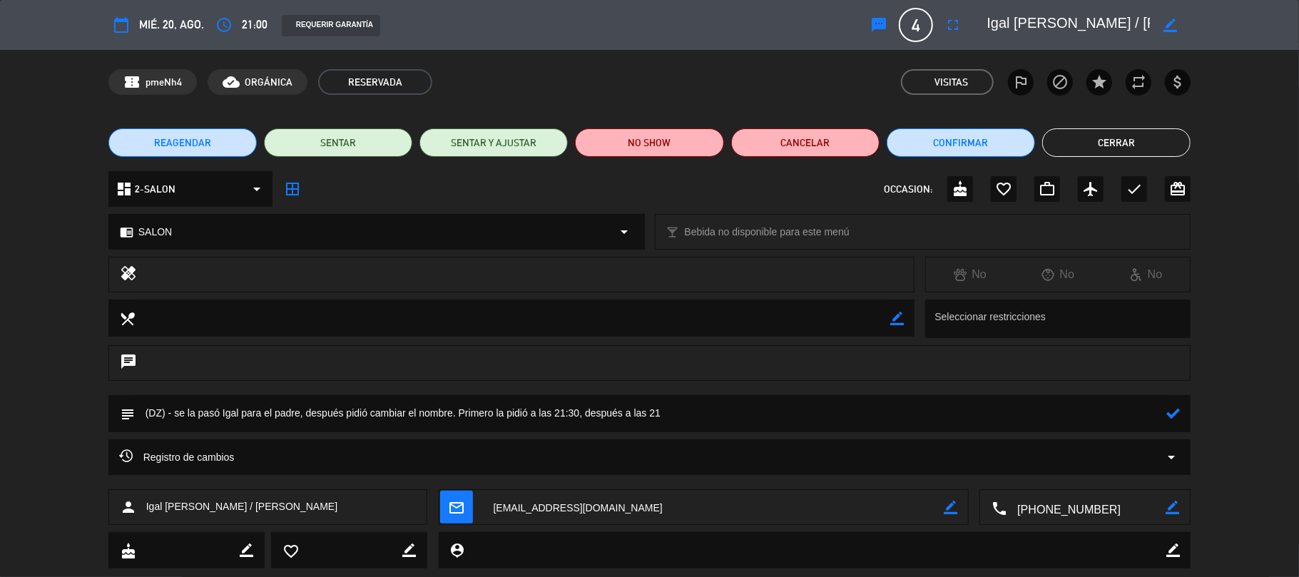
type textarea "(DZ) - se la pasó Igal para el padre, después pidió cambiar el nombre. Primero …"
click at [1174, 407] on icon at bounding box center [1174, 414] width 14 height 14
click at [1129, 132] on button "Cerrar" at bounding box center [1116, 142] width 148 height 29
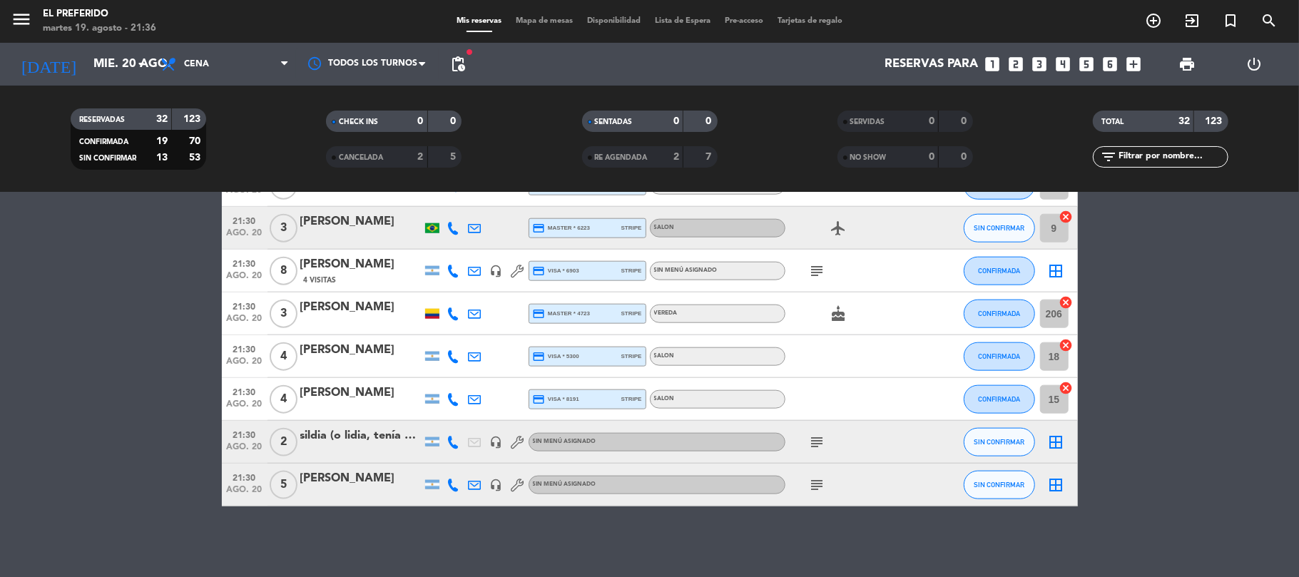
scroll to position [631, 0]
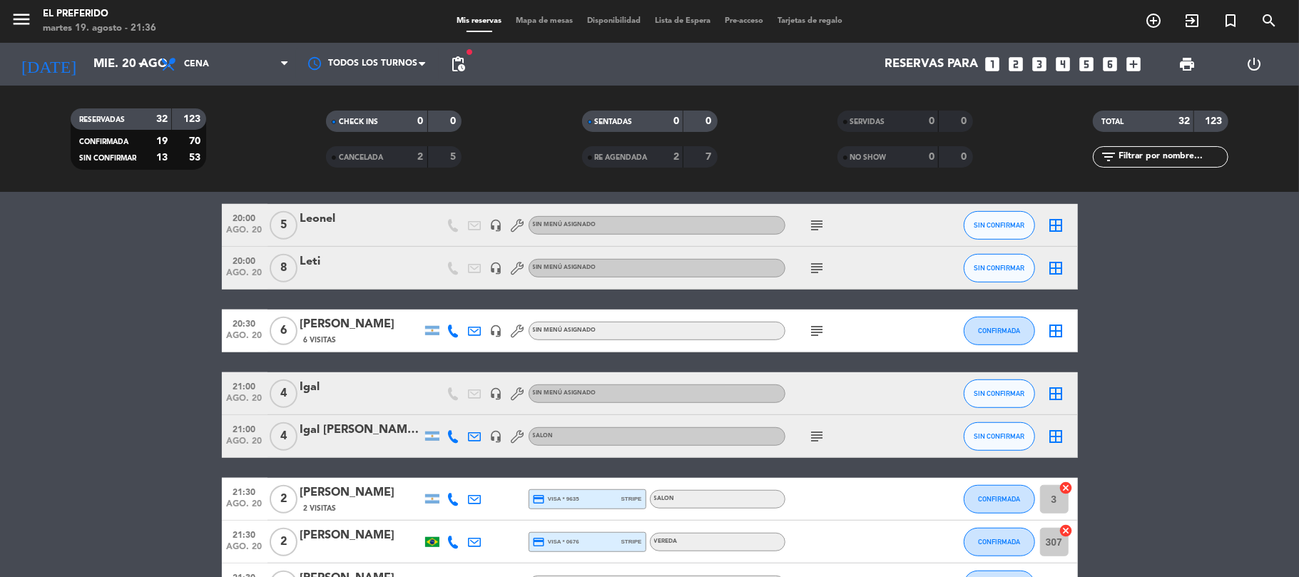
click at [816, 440] on icon "subject" at bounding box center [817, 436] width 17 height 17
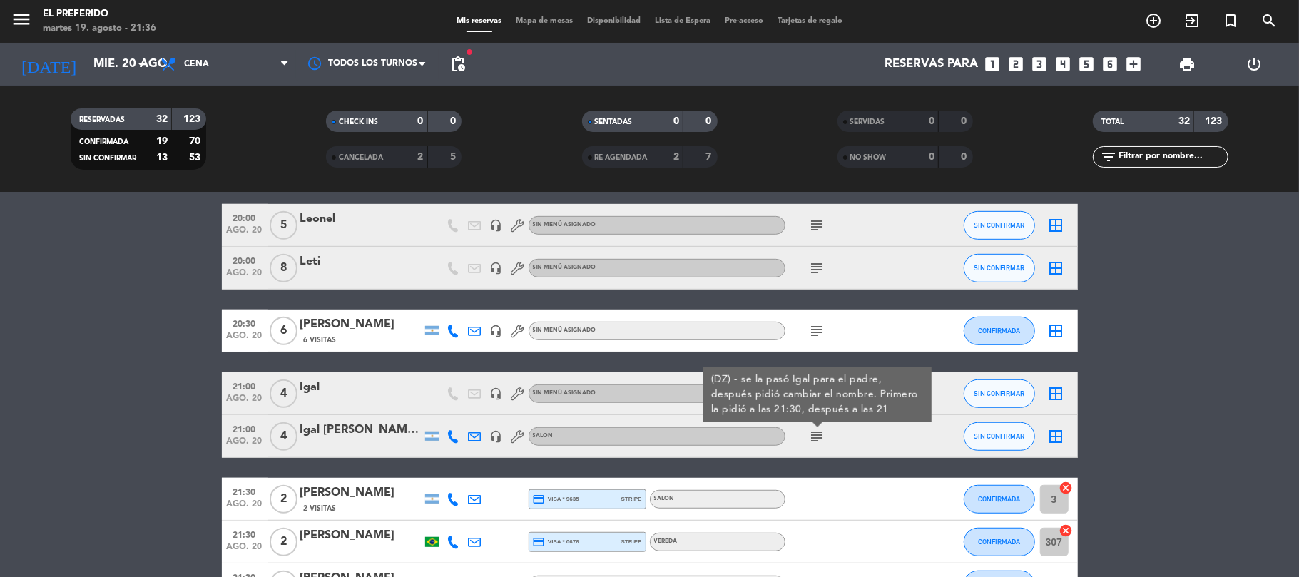
click at [0, 397] on bookings-row "19:00 [DATE] 5 Delfina de Caso Ward 2 Visitas credit_card amex * 1003 stripe SA…" at bounding box center [649, 353] width 1299 height 1450
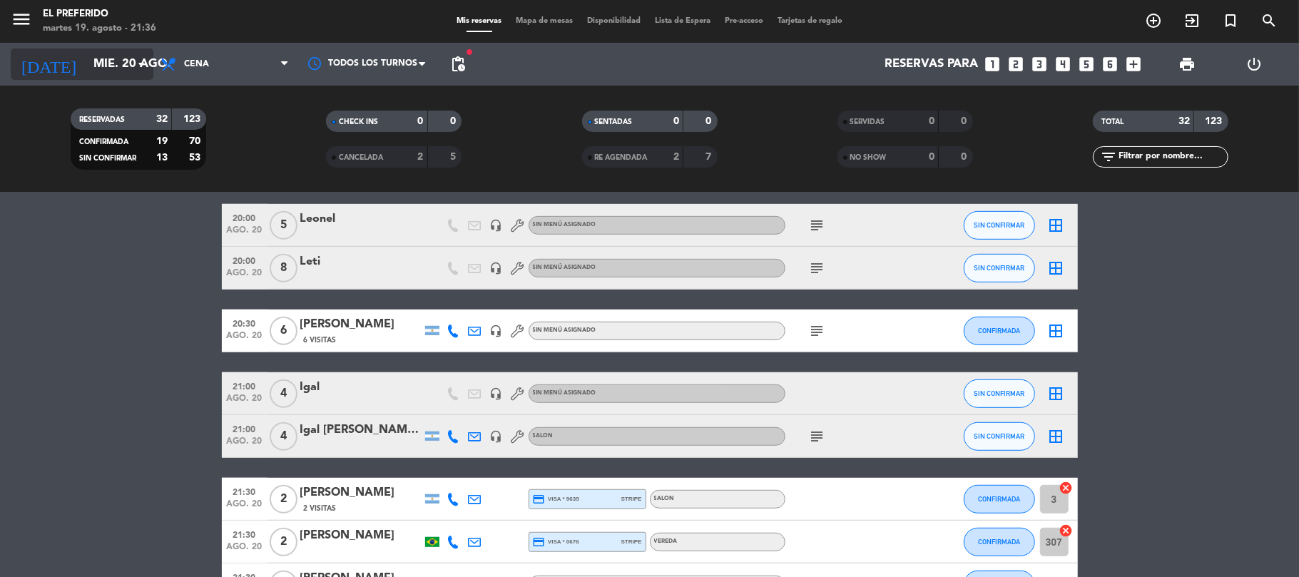
click at [86, 63] on input "mié. 20 ago." at bounding box center [163, 65] width 154 height 28
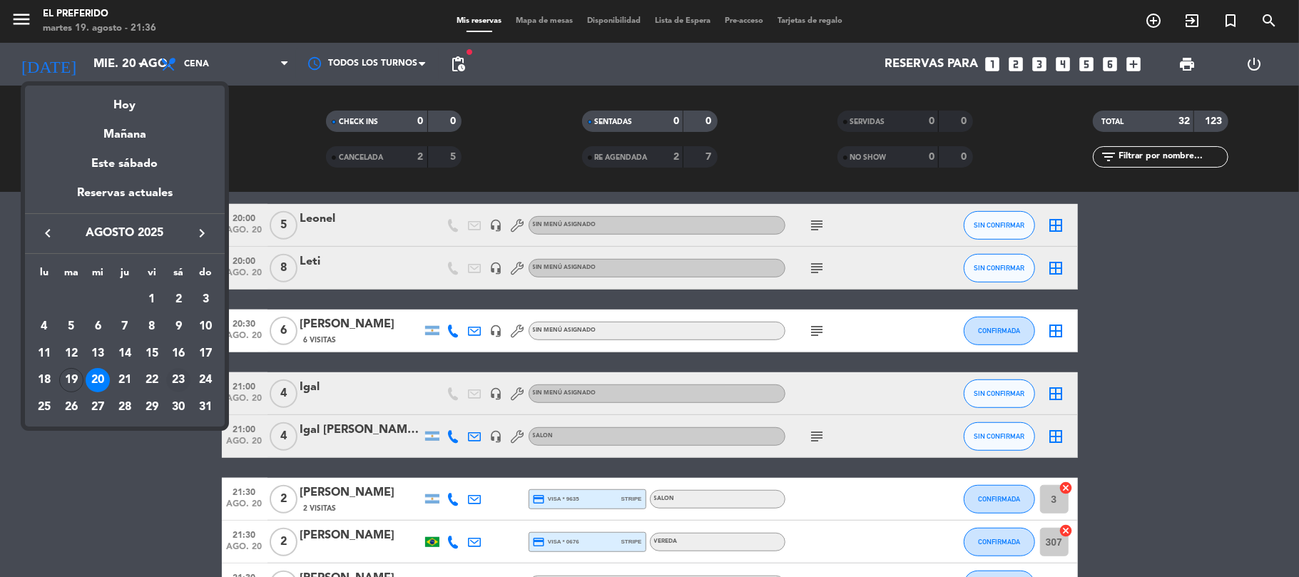
click at [174, 372] on div "23" at bounding box center [178, 380] width 24 height 24
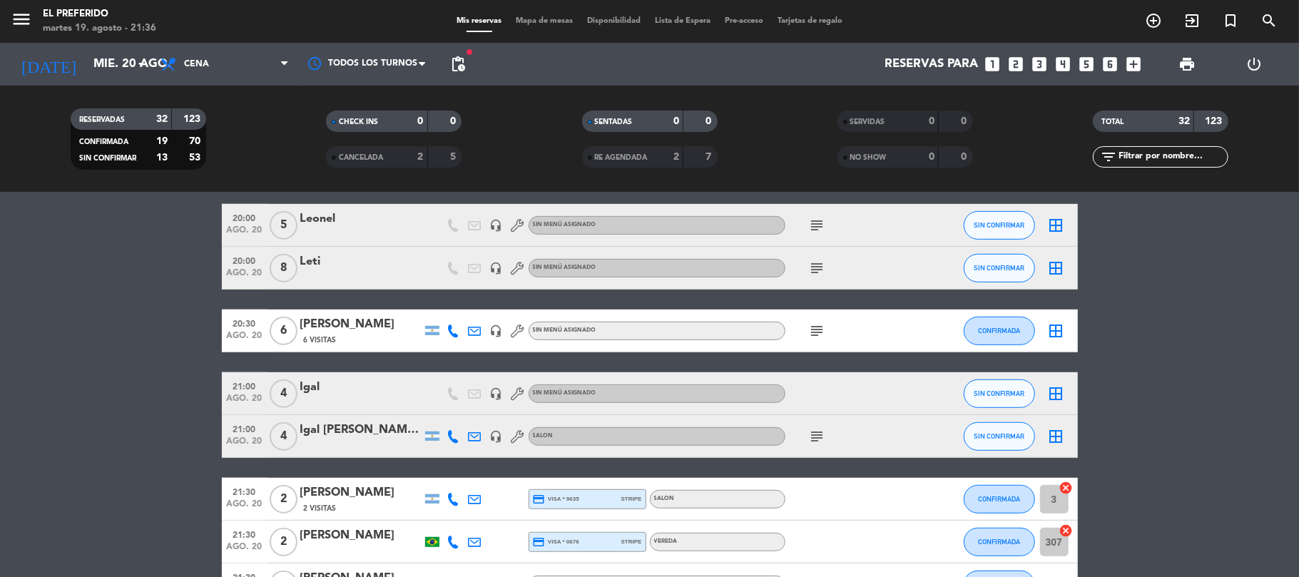
type input "sáb. 23 ago."
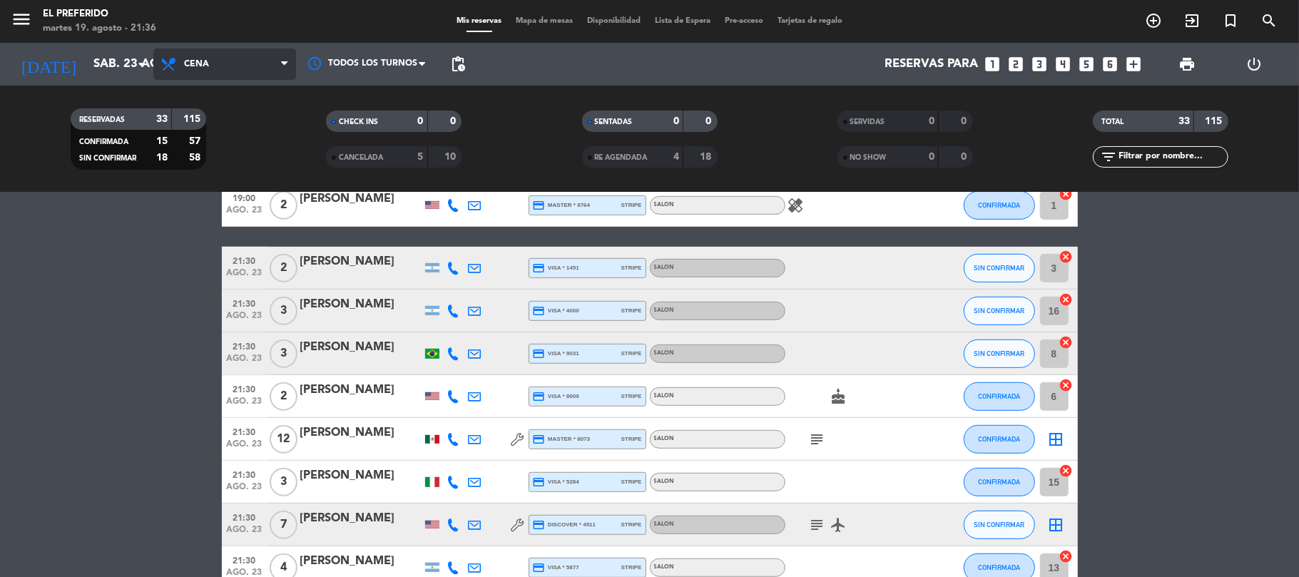
click at [245, 76] on span "Cena" at bounding box center [224, 64] width 143 height 31
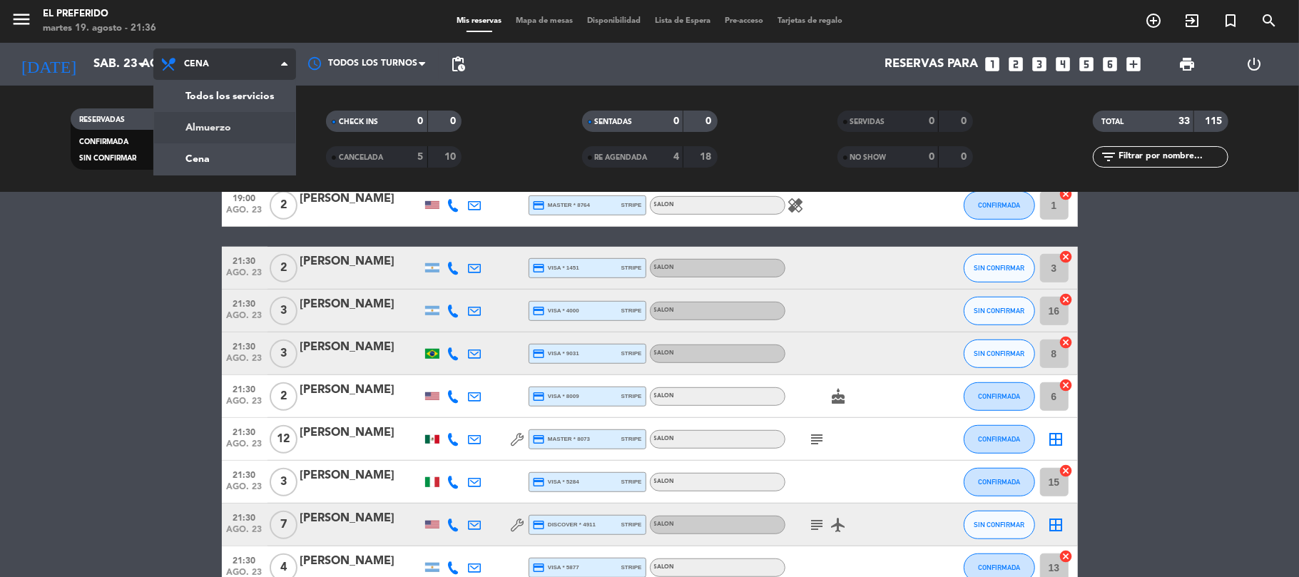
click at [228, 127] on div "menu El Preferido martes 19. agosto - 21:36 Mis reservas Mapa de mesas Disponib…" at bounding box center [649, 96] width 1299 height 193
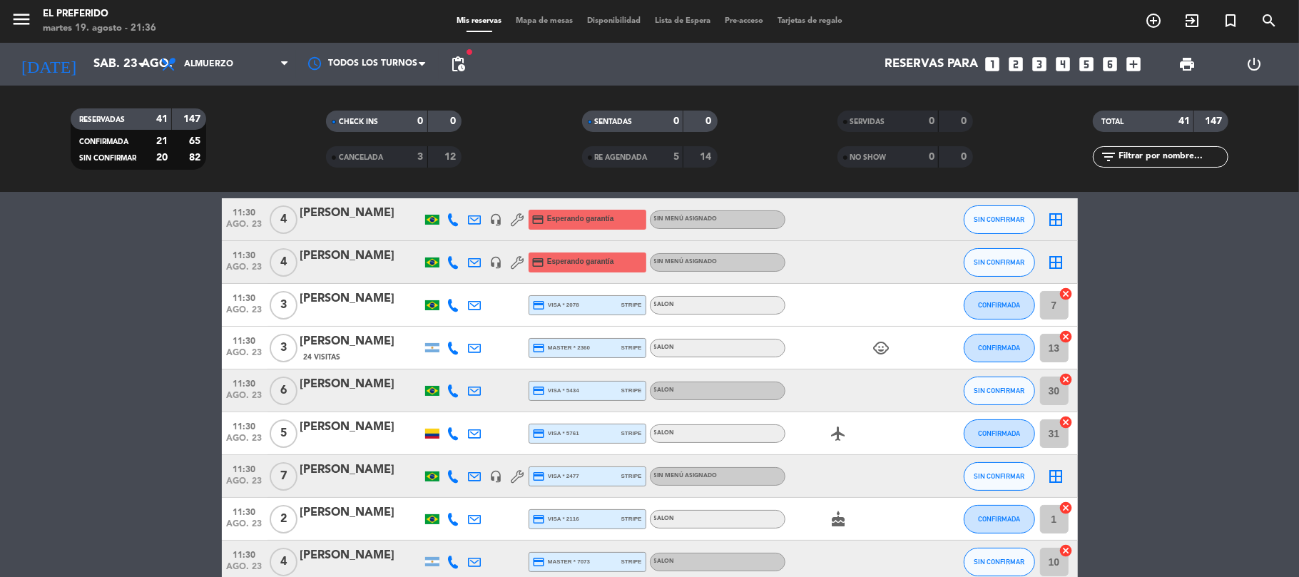
scroll to position [0, 0]
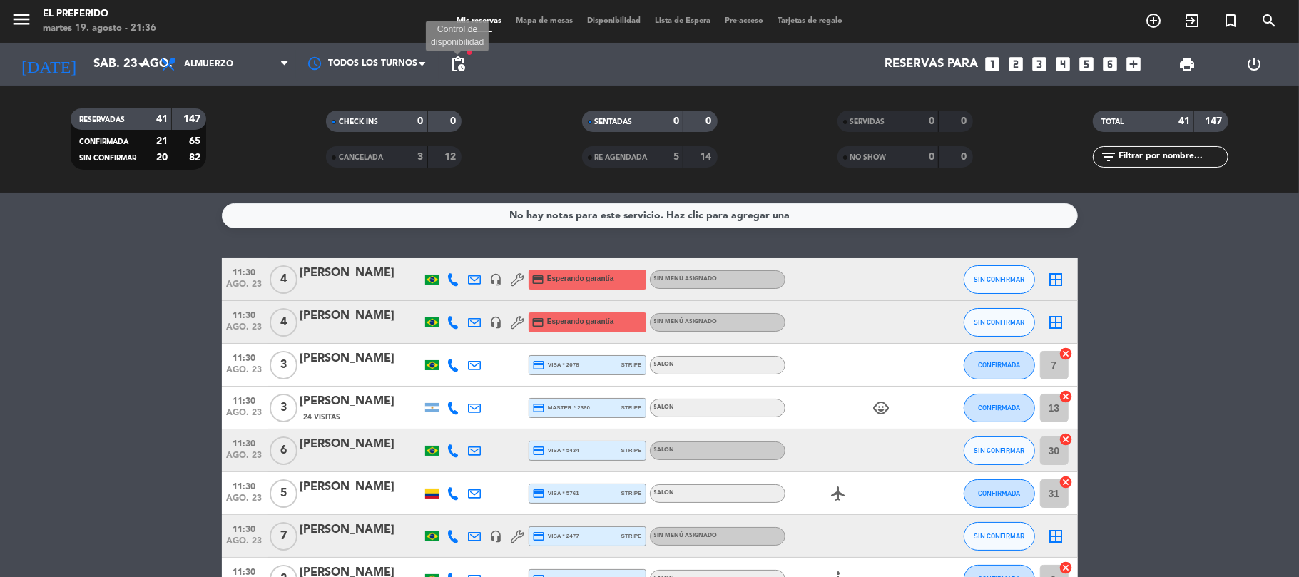
click at [463, 56] on span "pending_actions" at bounding box center [457, 64] width 17 height 17
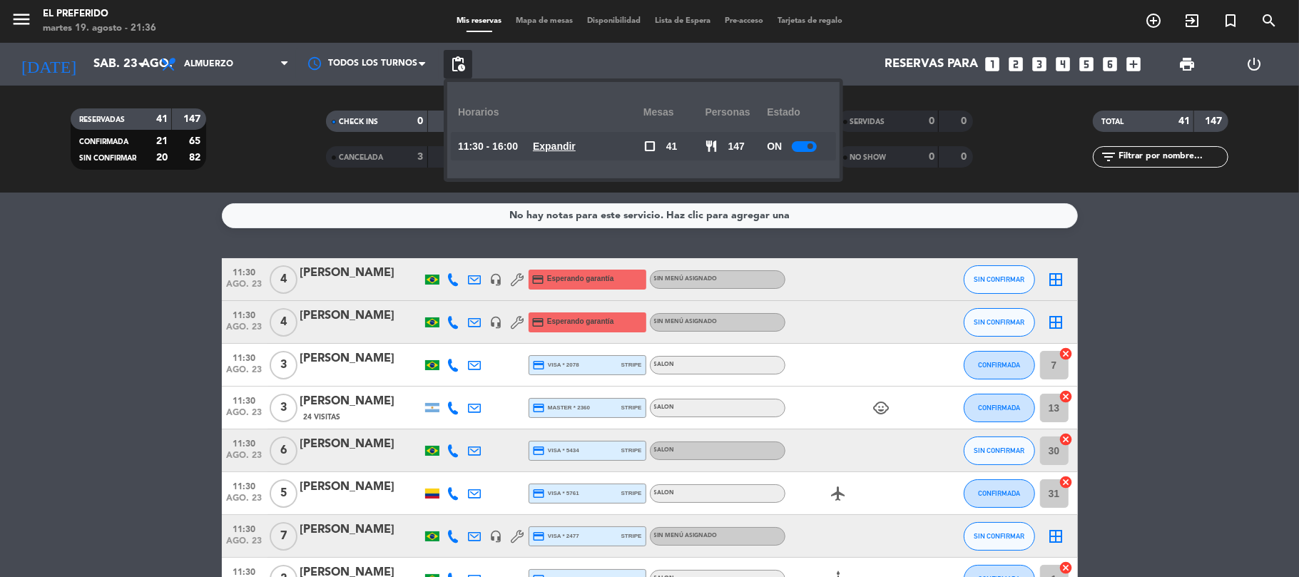
click at [560, 141] on u "Expandir" at bounding box center [554, 146] width 43 height 11
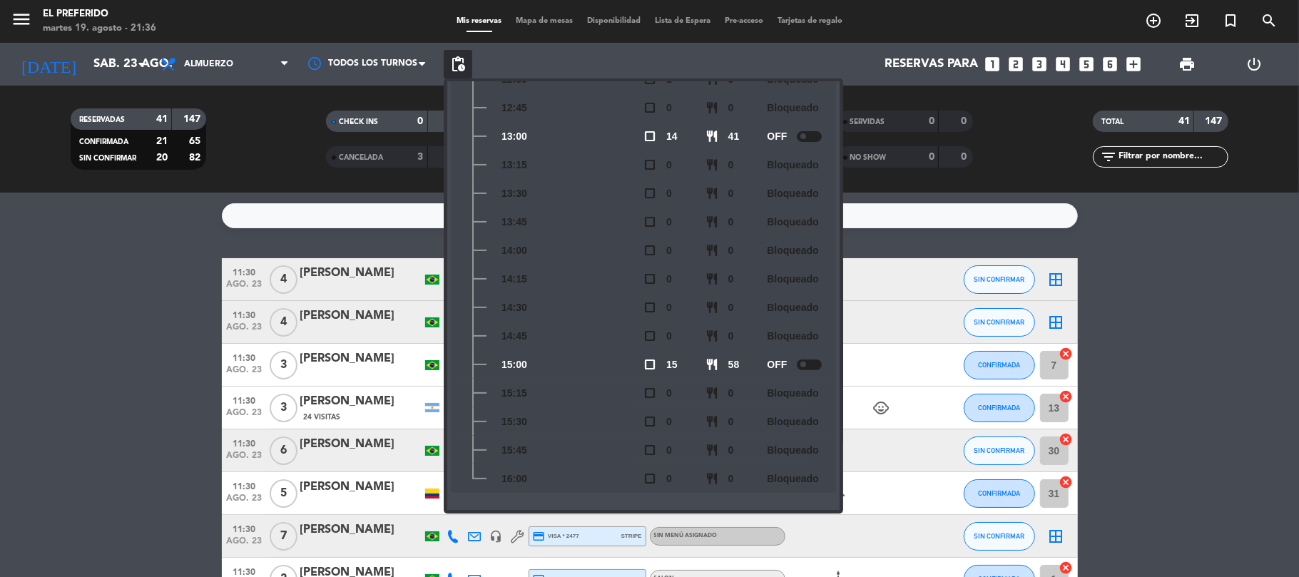
scroll to position [116, 0]
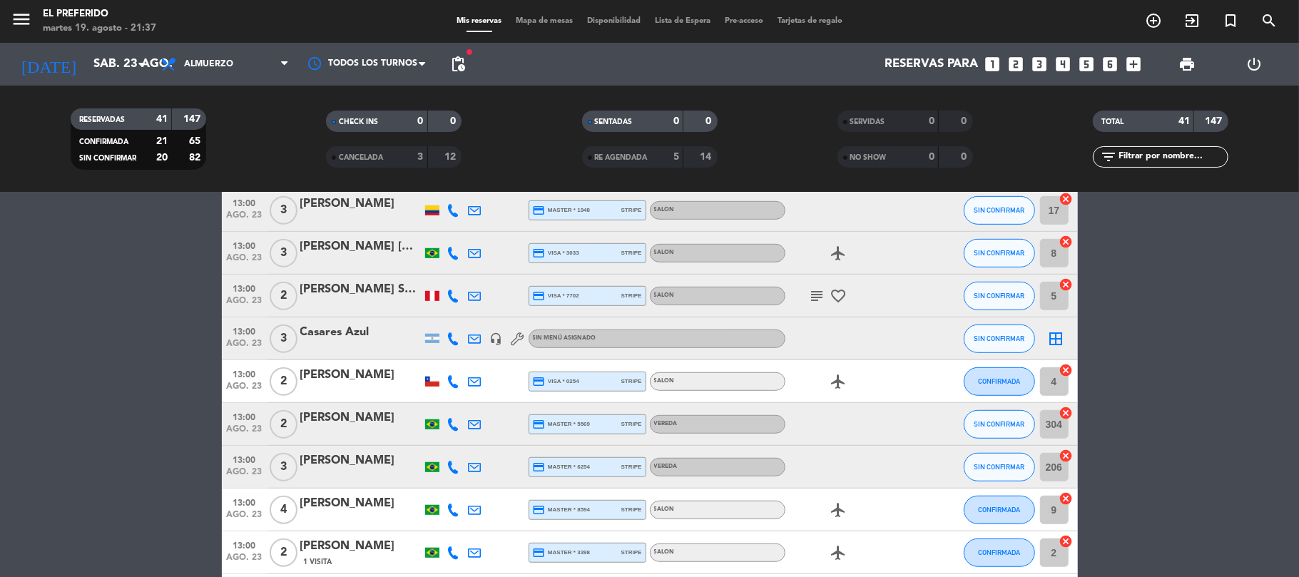
scroll to position [571, 0]
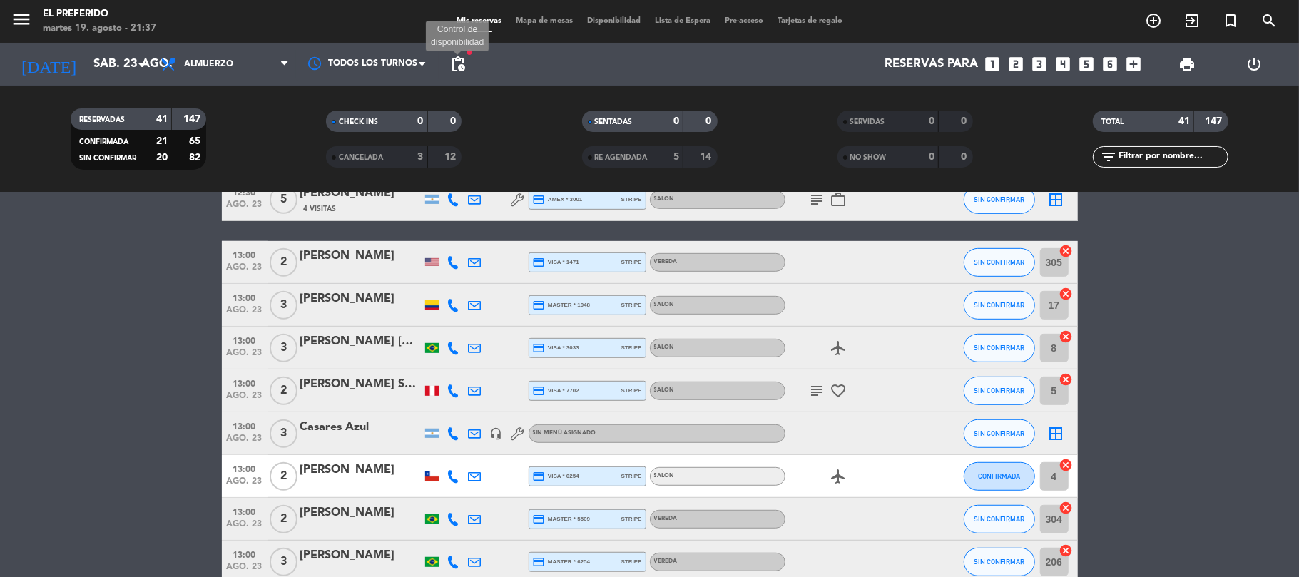
click at [458, 71] on span "pending_actions" at bounding box center [457, 64] width 17 height 17
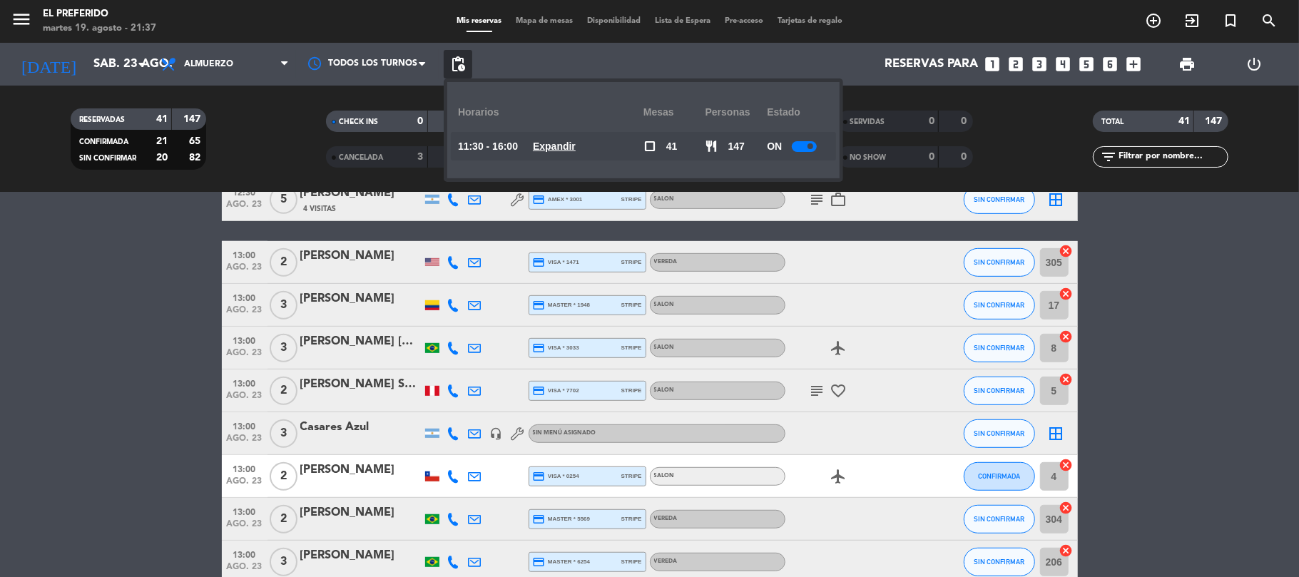
click at [549, 146] on u "Expandir" at bounding box center [554, 146] width 43 height 11
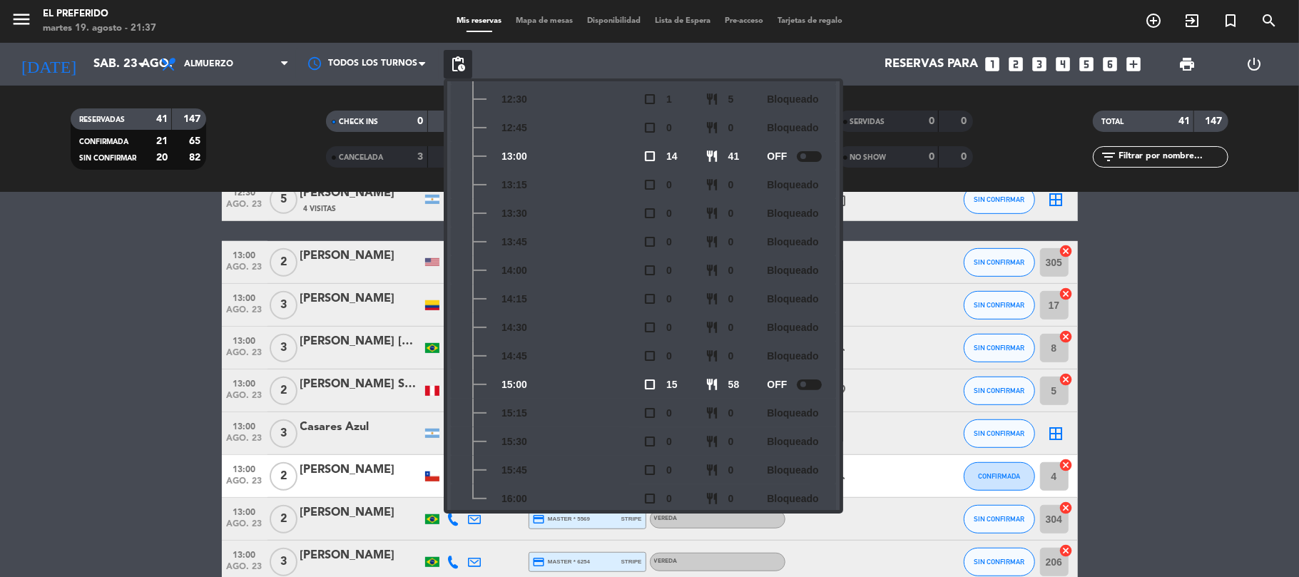
scroll to position [0, 0]
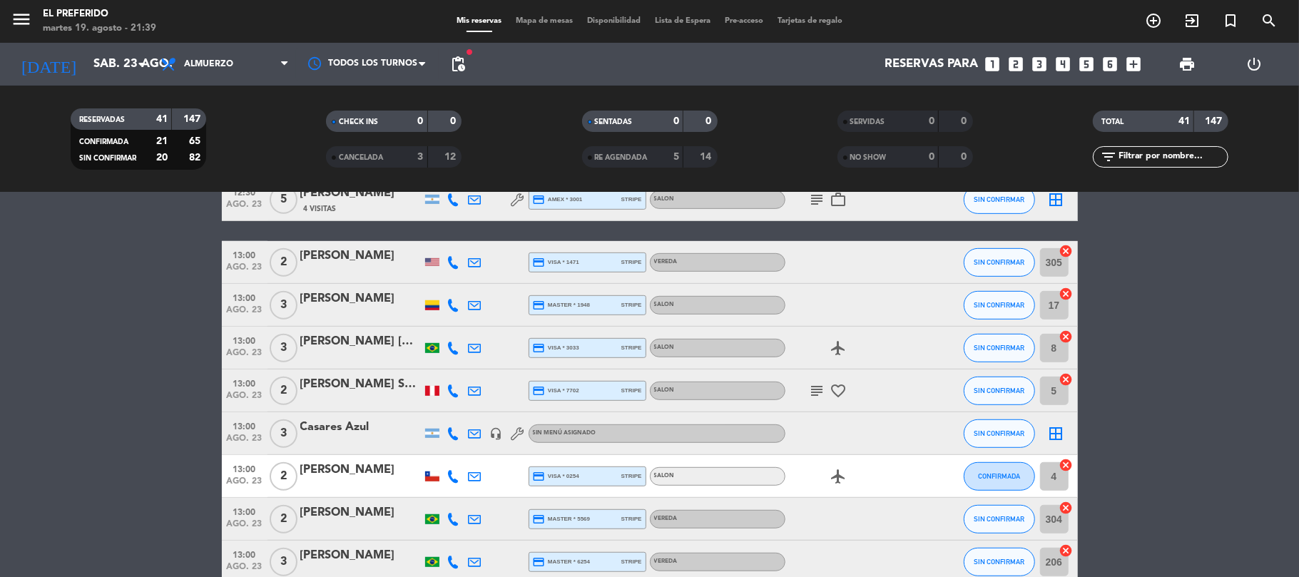
click at [1013, 71] on icon "looks_two" at bounding box center [1016, 64] width 19 height 19
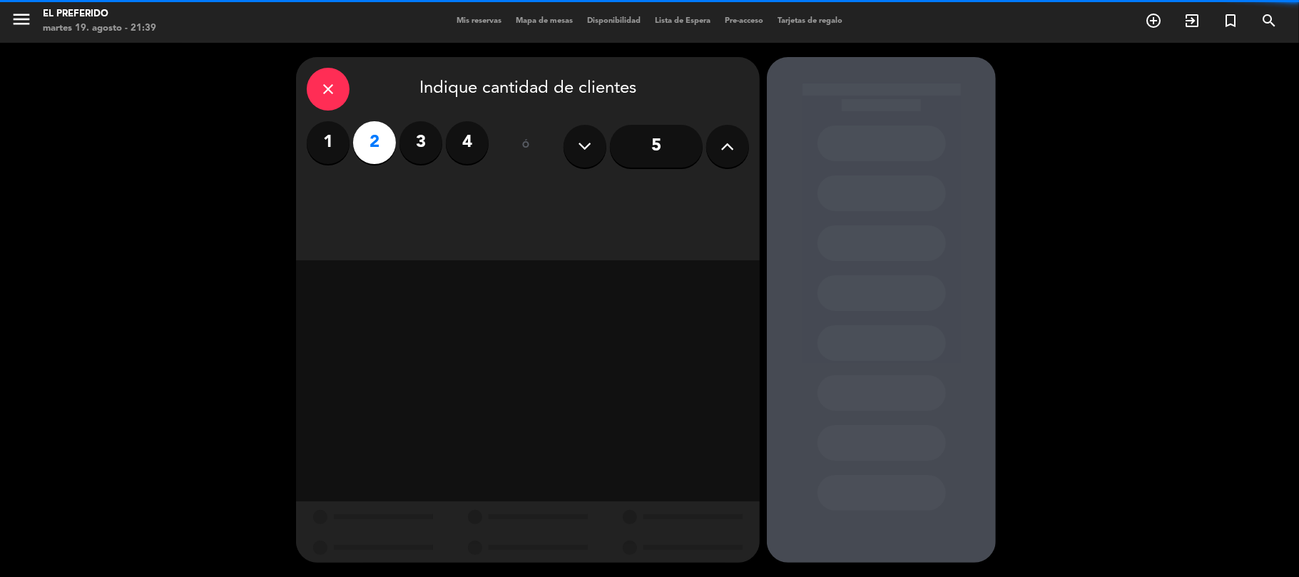
click at [380, 218] on div "close Indique cantidad de clientes 1 2 3 4 ó 5" at bounding box center [528, 158] width 464 height 203
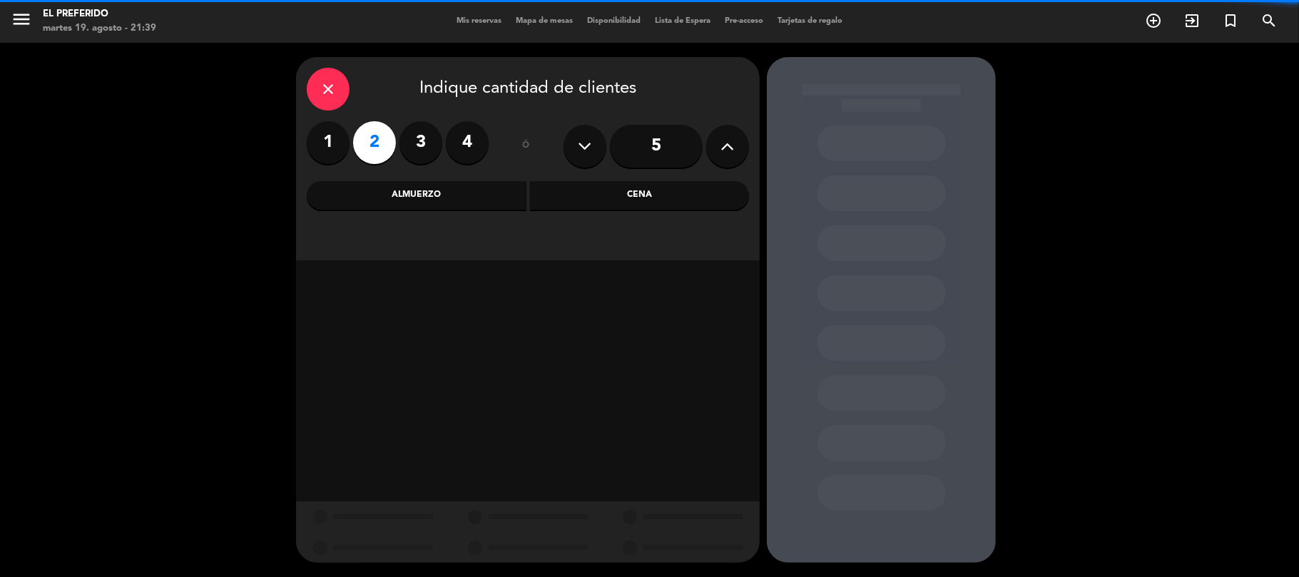
click at [403, 212] on div "close Indique cantidad de clientes 1 2 3 4 ó 5 Almuerzo Cena" at bounding box center [528, 158] width 464 height 203
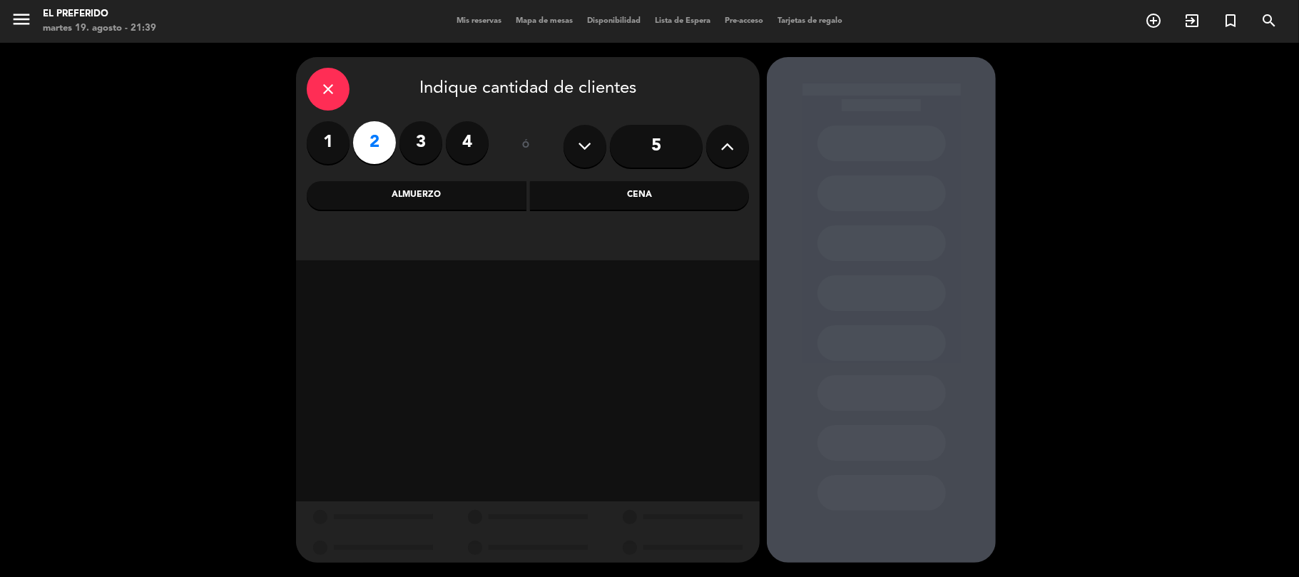
click at [412, 201] on div "Almuerzo" at bounding box center [417, 195] width 220 height 29
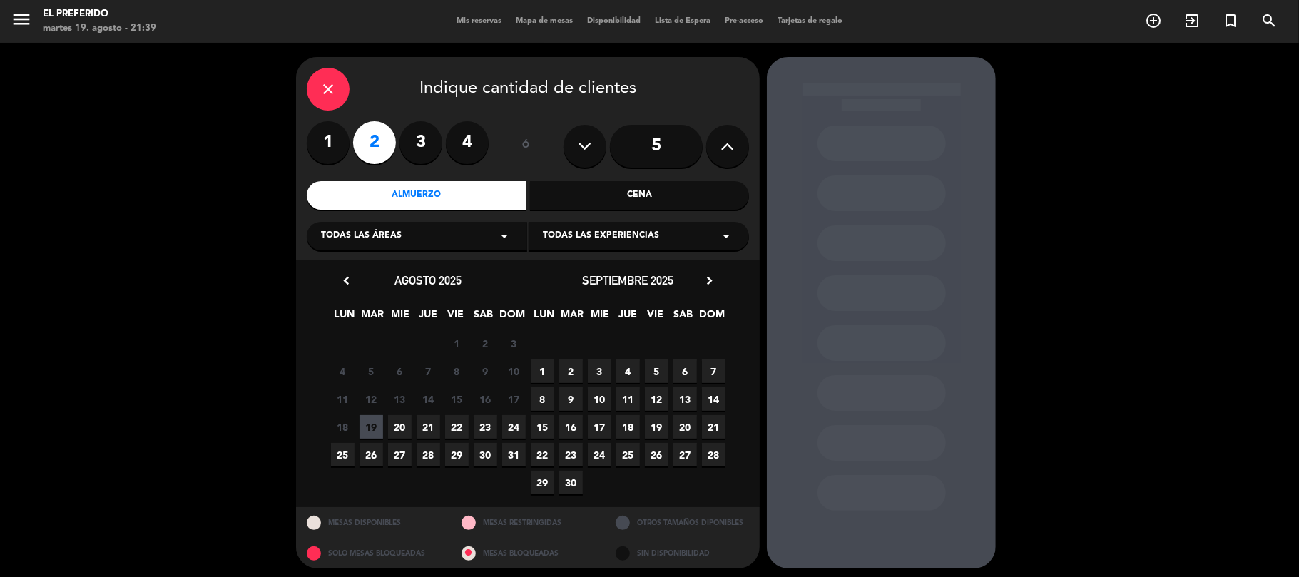
click at [492, 420] on span "23" at bounding box center [486, 427] width 24 height 24
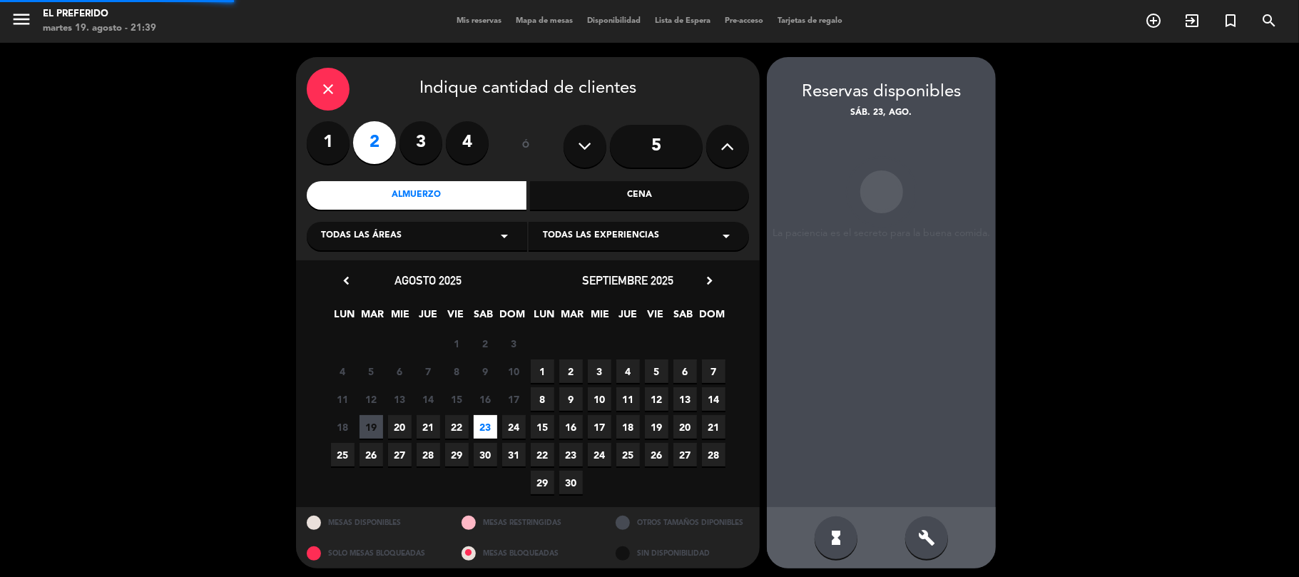
scroll to position [6, 0]
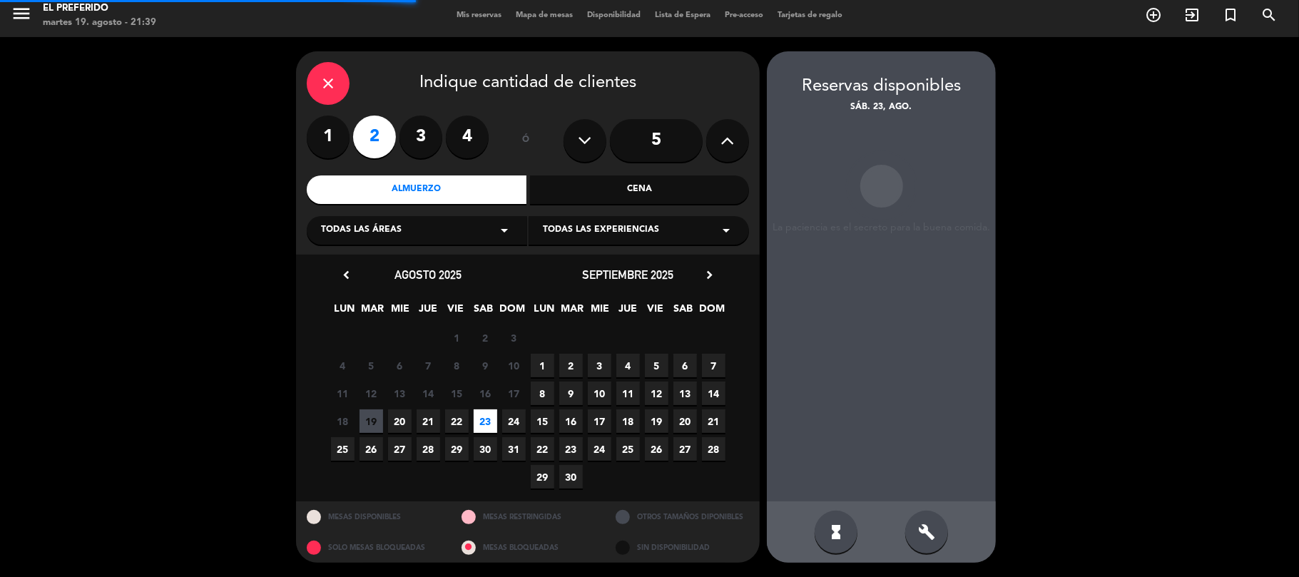
click at [951, 534] on div "hourglass_full build" at bounding box center [881, 532] width 229 height 61
click at [923, 532] on icon "build" at bounding box center [926, 532] width 17 height 17
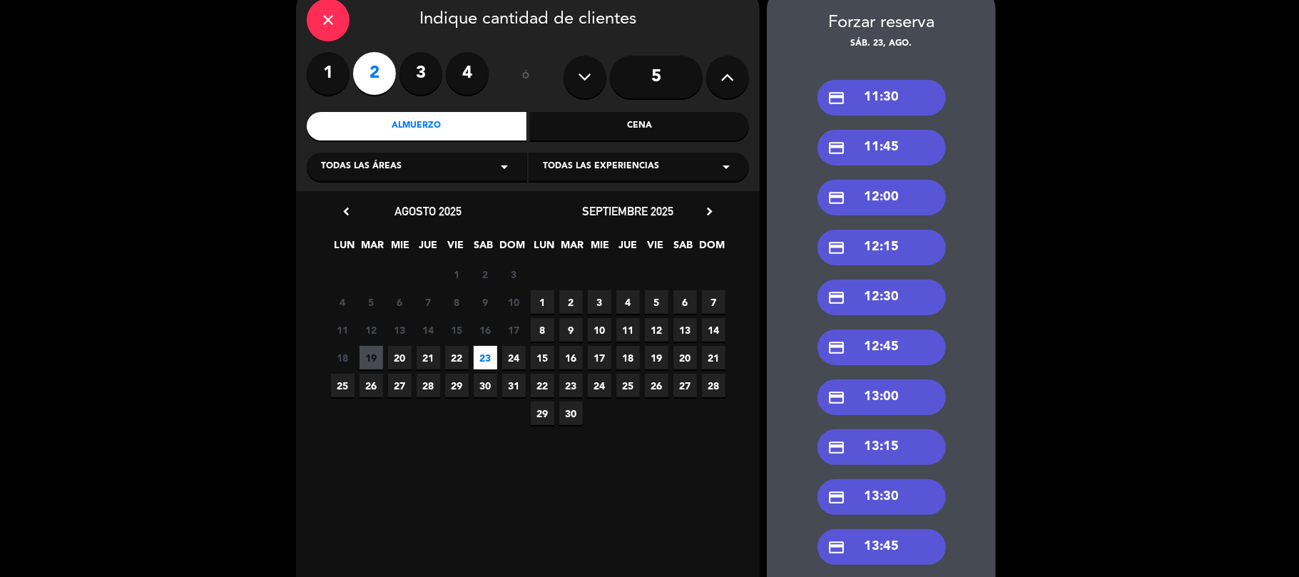
scroll to position [195, 0]
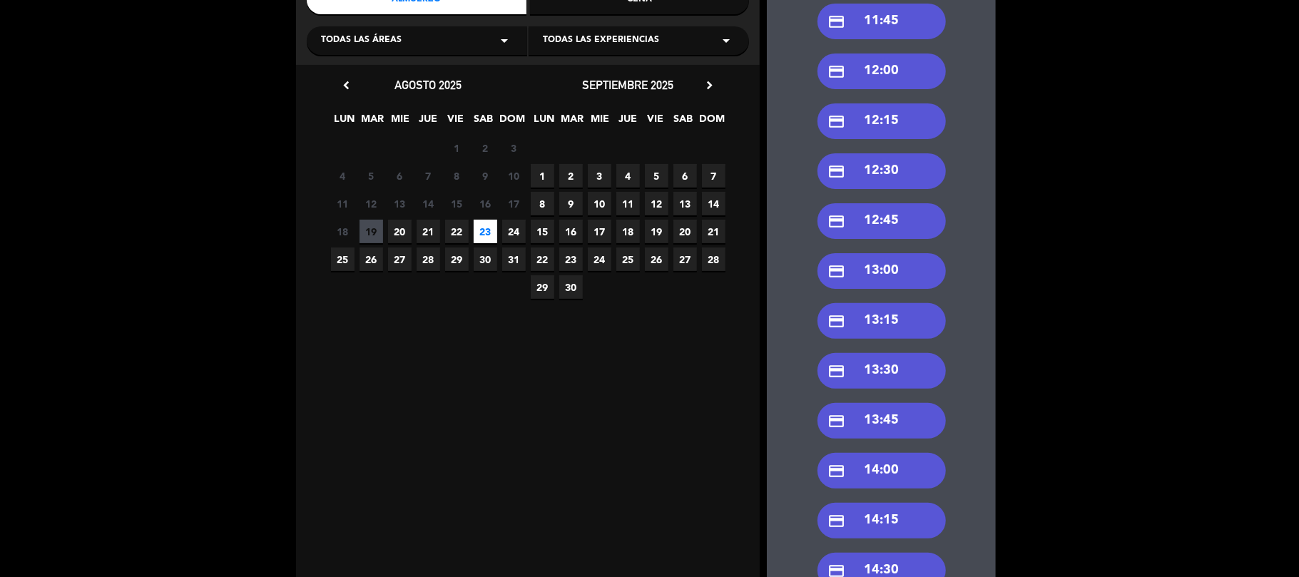
click at [886, 275] on div "credit_card 13:00" at bounding box center [882, 271] width 128 height 36
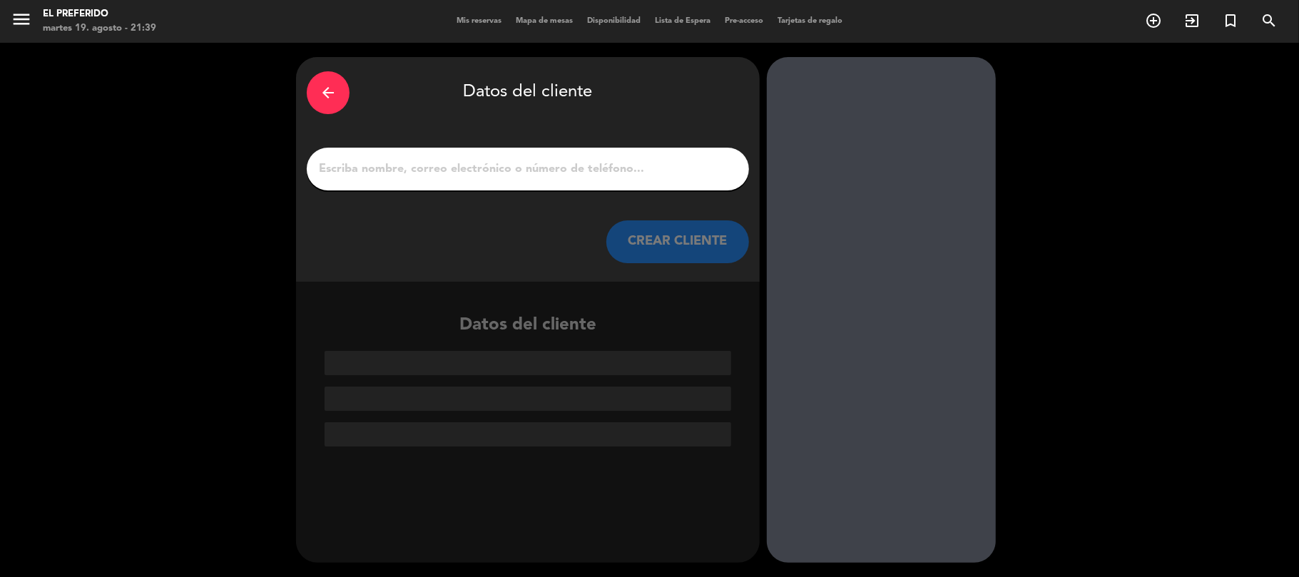
scroll to position [0, 0]
click at [502, 171] on input "1" at bounding box center [527, 169] width 421 height 20
paste input "[PERSON_NAME]"
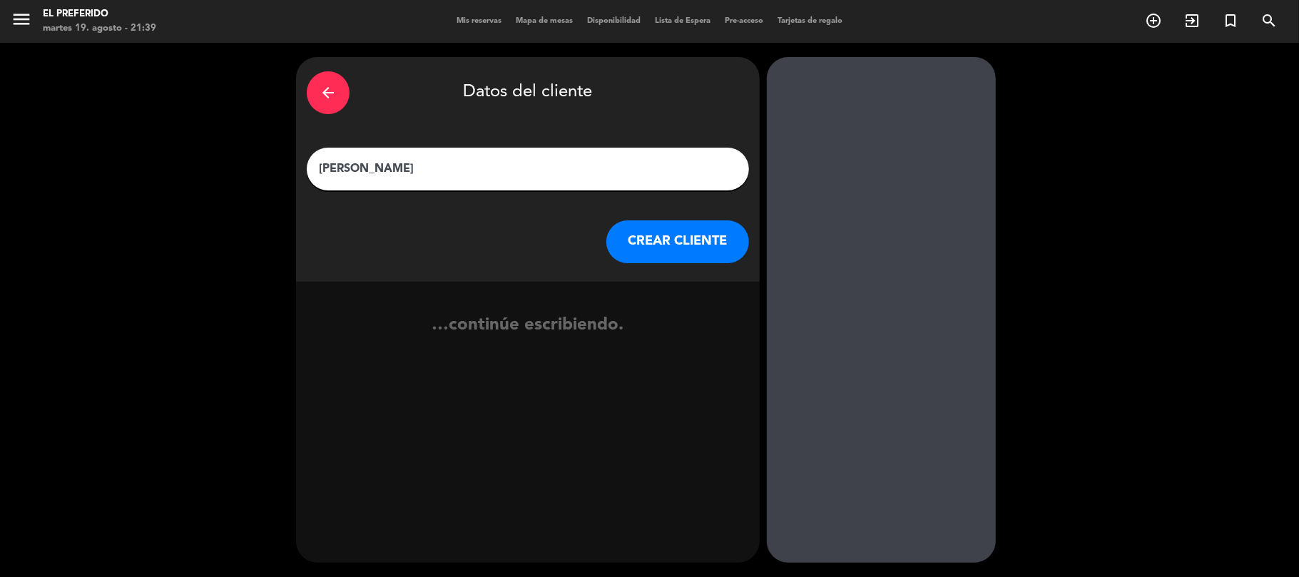
type input "[PERSON_NAME]"
click at [674, 253] on button "CREAR CLIENTE" at bounding box center [677, 241] width 143 height 43
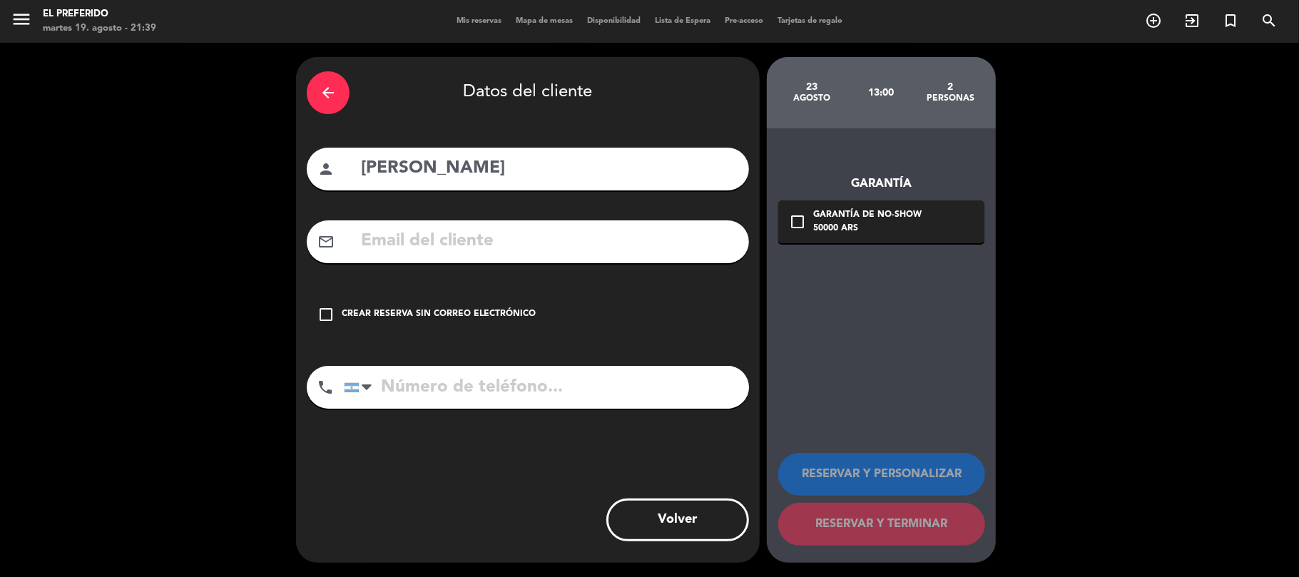
click at [468, 252] on input "text" at bounding box center [549, 241] width 379 height 29
paste input "[EMAIL_ADDRESS][DOMAIN_NAME]"
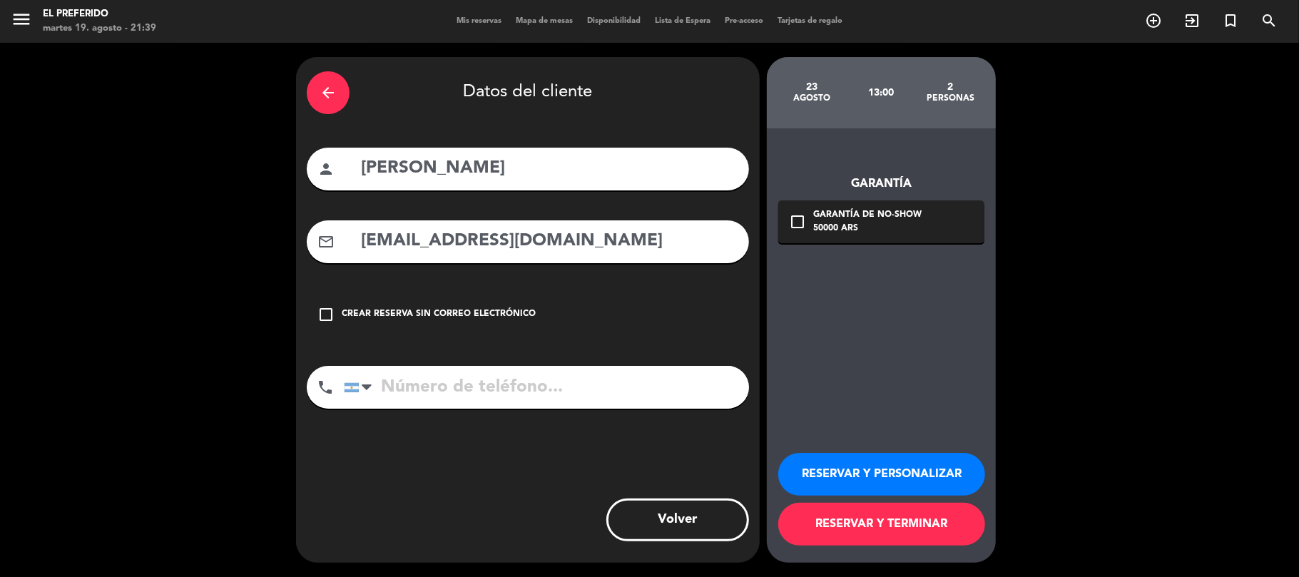
type input "[EMAIL_ADDRESS][DOMAIN_NAME]"
click at [449, 380] on input "tel" at bounding box center [546, 387] width 405 height 43
paste input "[PHONE_NUMBER]"
type input "[PHONE_NUMBER]"
click at [865, 469] on button "RESERVAR Y PERSONALIZAR" at bounding box center [881, 474] width 207 height 43
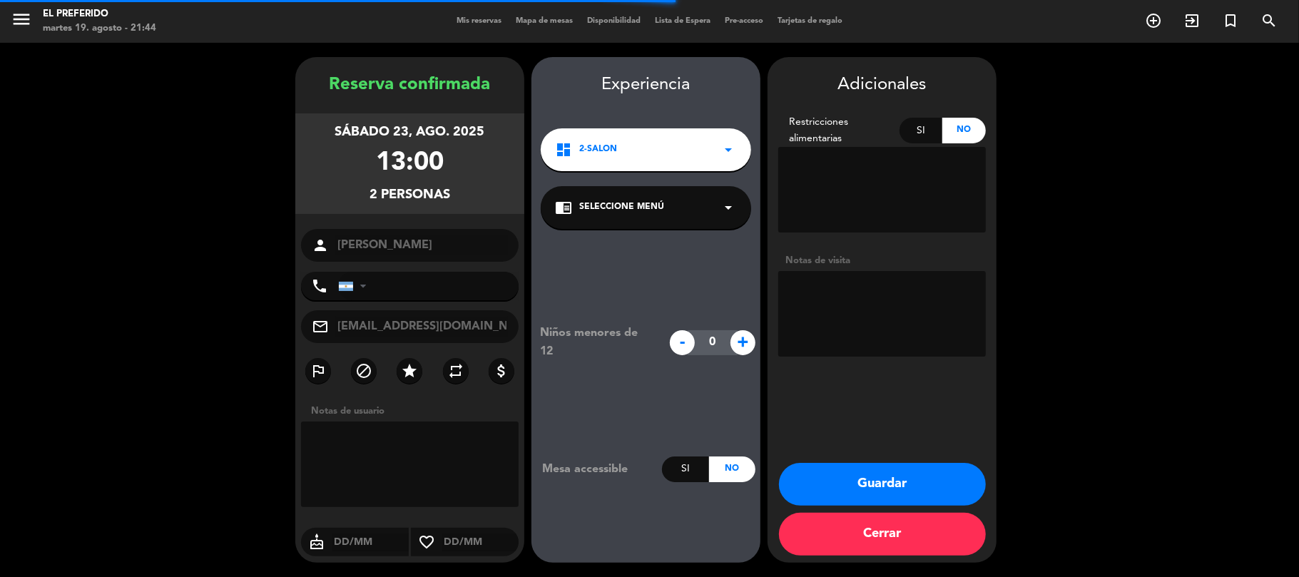
type input "[PHONE_NUMBER]"
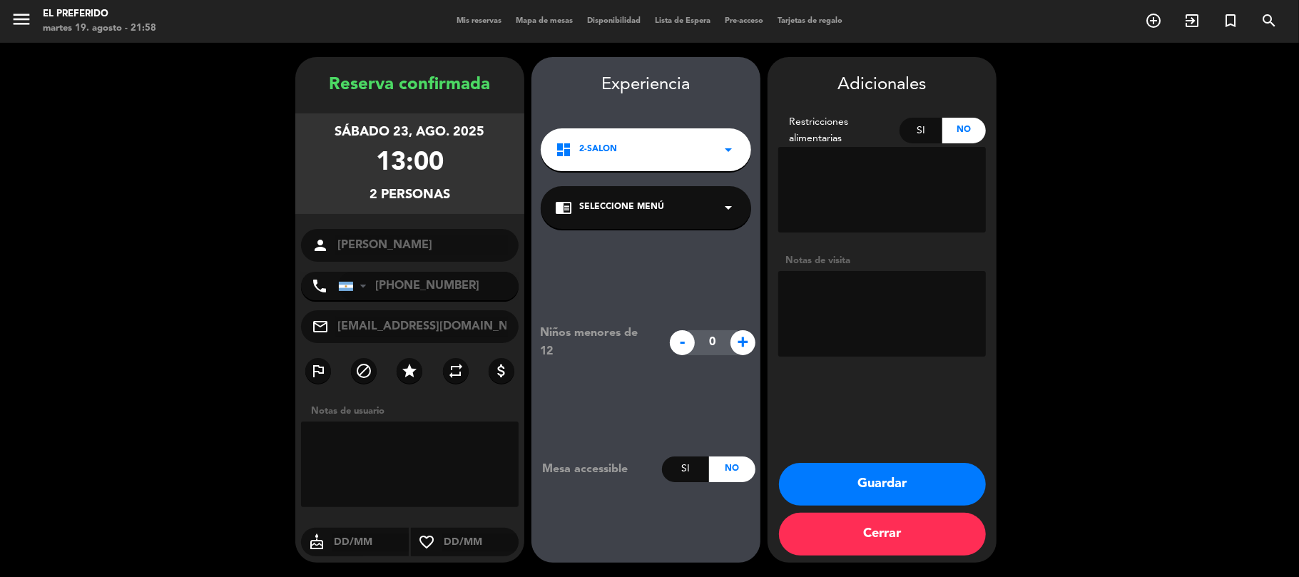
click at [642, 180] on div "Experiencia dashboard 2-SALON arrow_drop_down chrome_reader_mode Seleccione Men…" at bounding box center [646, 324] width 229 height 506
click at [634, 203] on span "Seleccione Menú" at bounding box center [621, 207] width 85 height 14
click at [639, 235] on div "SALON" at bounding box center [646, 238] width 210 height 61
click at [637, 240] on div "SALON" at bounding box center [646, 247] width 182 height 14
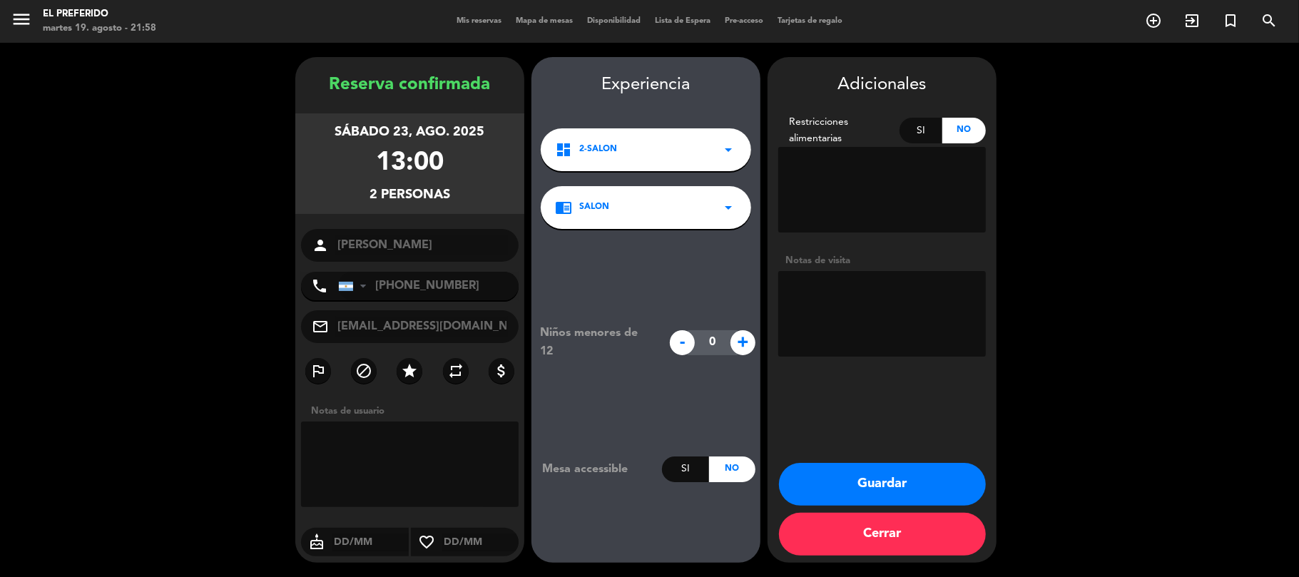
click at [897, 497] on button "Guardar" at bounding box center [882, 484] width 207 height 43
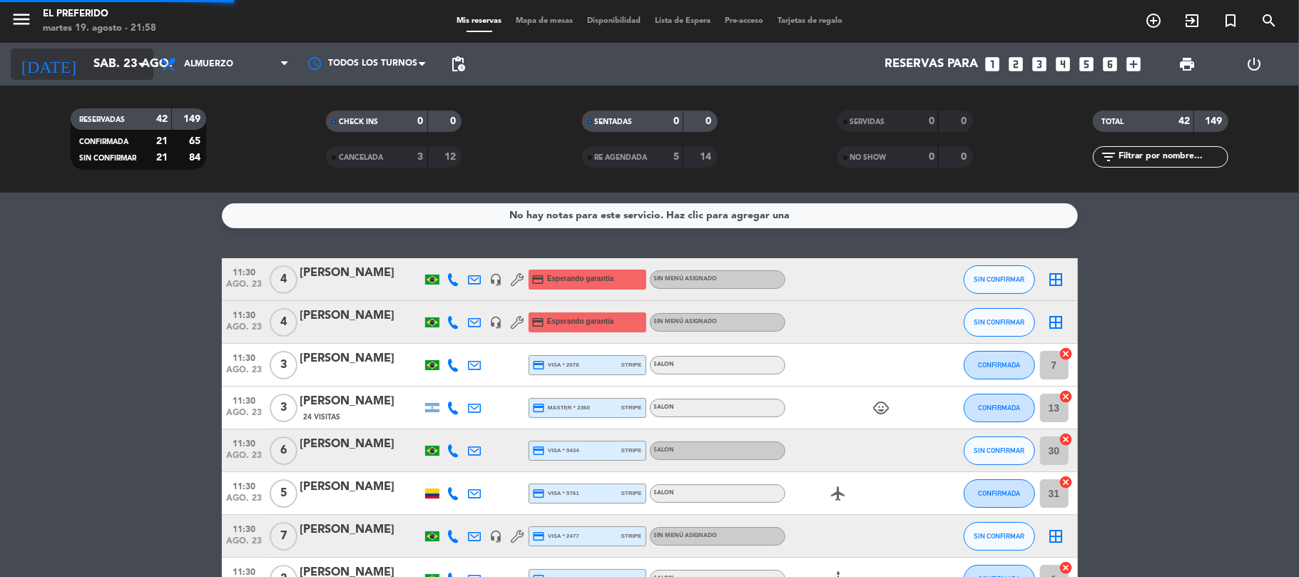
click at [136, 58] on icon "arrow_drop_down" at bounding box center [141, 64] width 17 height 17
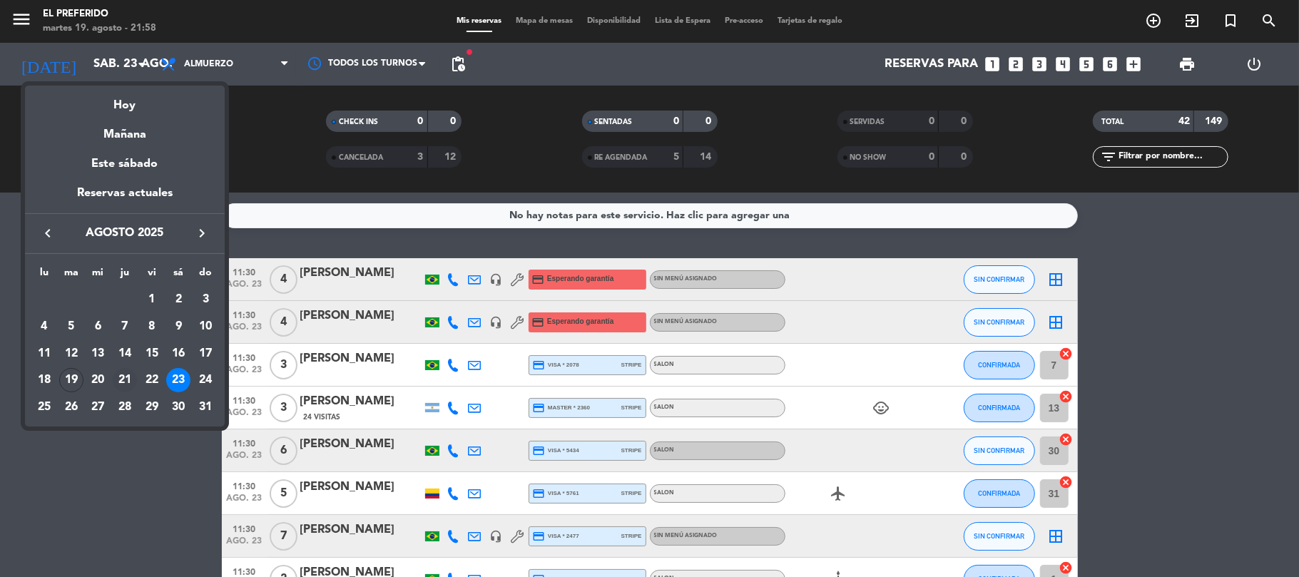
click at [127, 372] on div "21" at bounding box center [125, 380] width 24 height 24
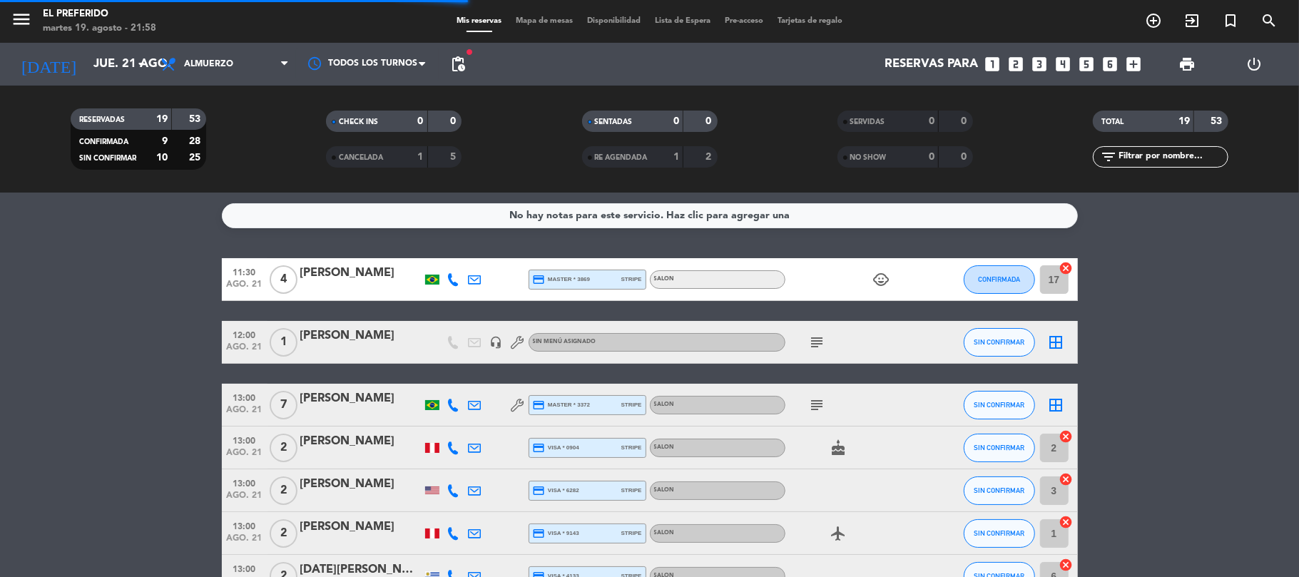
scroll to position [190, 0]
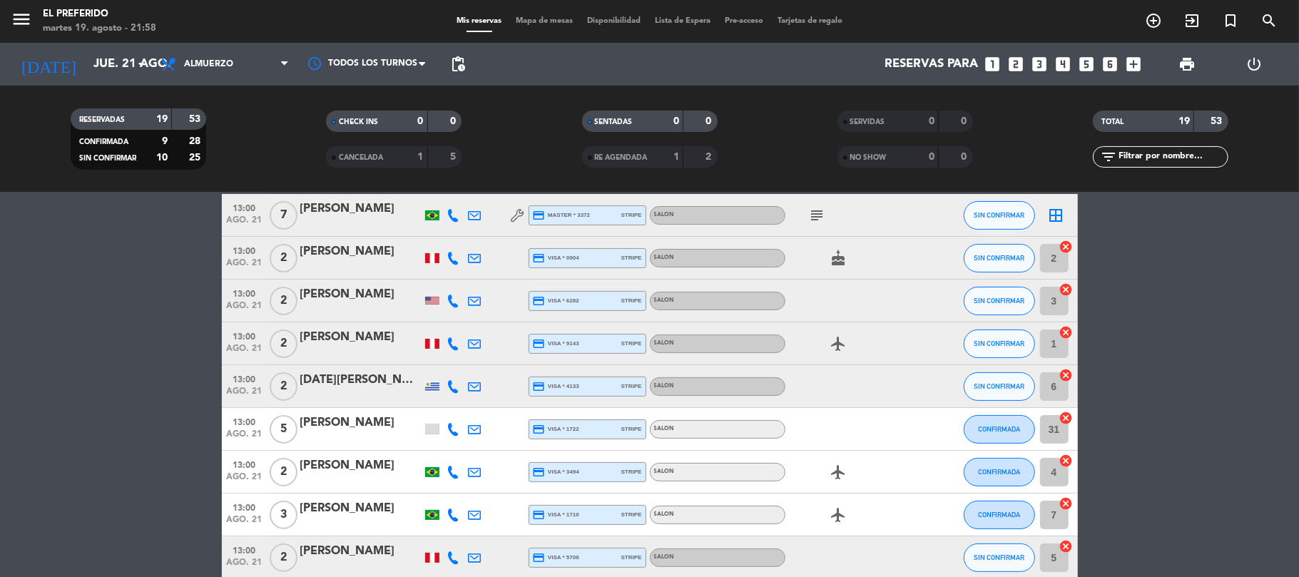
click at [360, 421] on div "[PERSON_NAME]" at bounding box center [360, 423] width 121 height 19
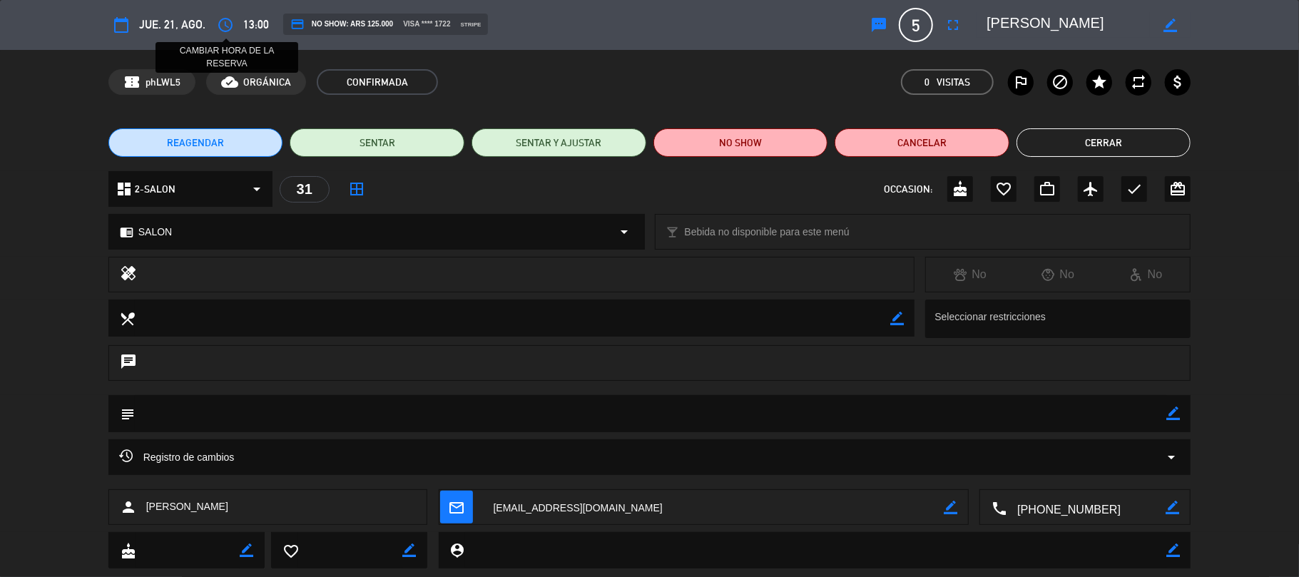
click at [226, 26] on icon "access_time" at bounding box center [225, 24] width 17 height 17
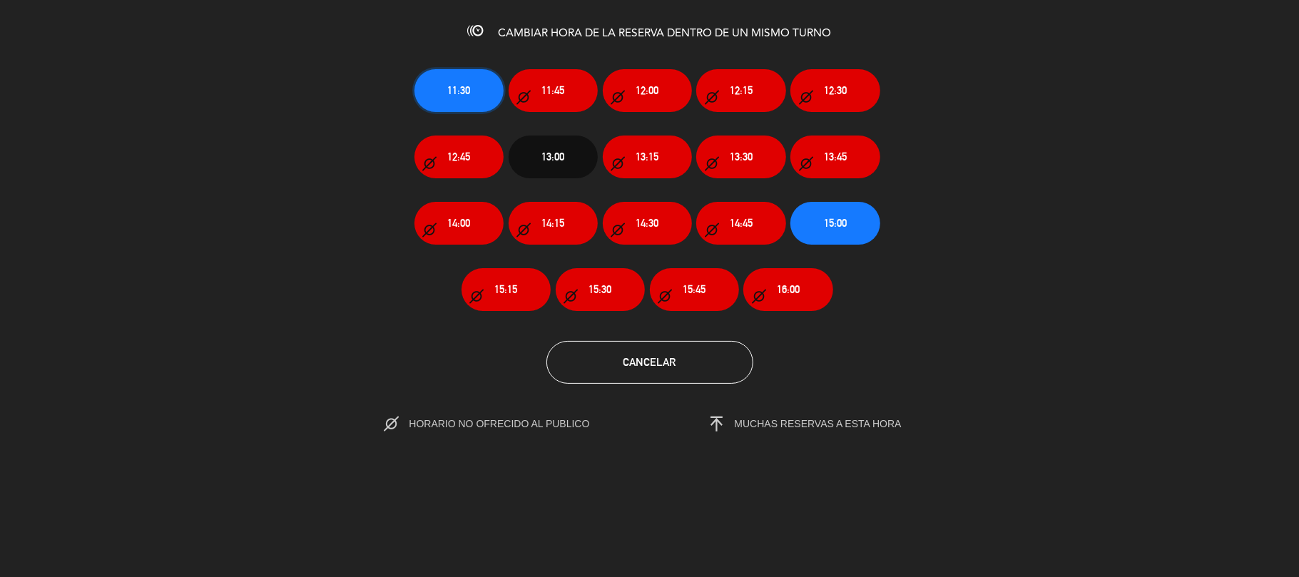
click at [444, 89] on button "11:30" at bounding box center [459, 90] width 89 height 43
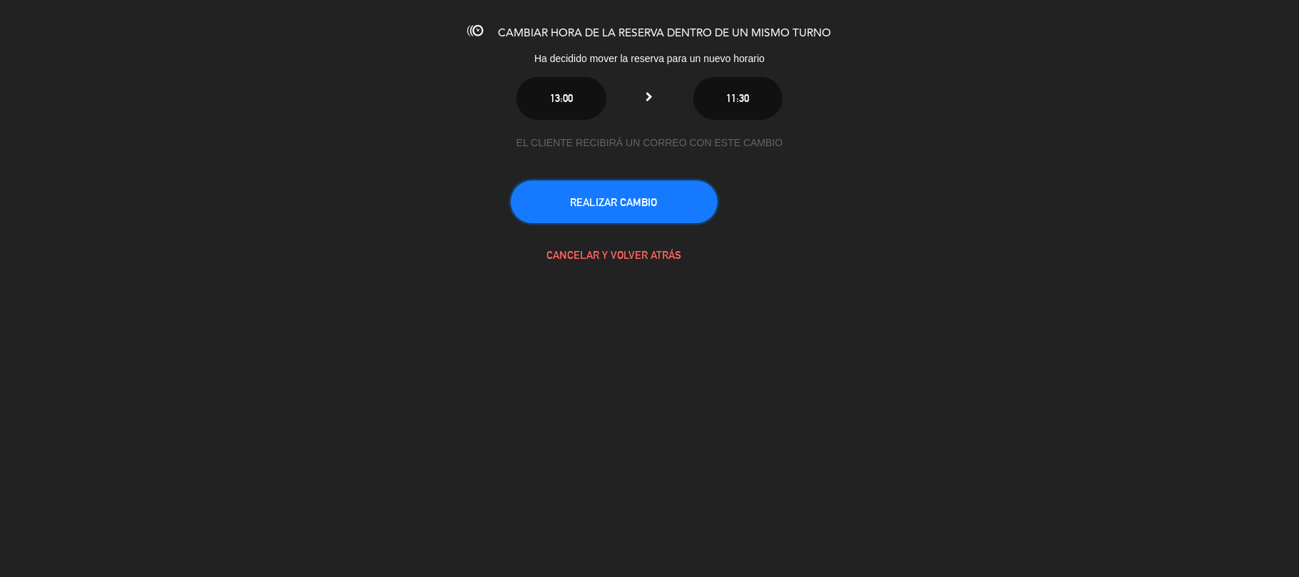
click at [615, 198] on button "REALIZAR CAMBIO" at bounding box center [614, 202] width 207 height 43
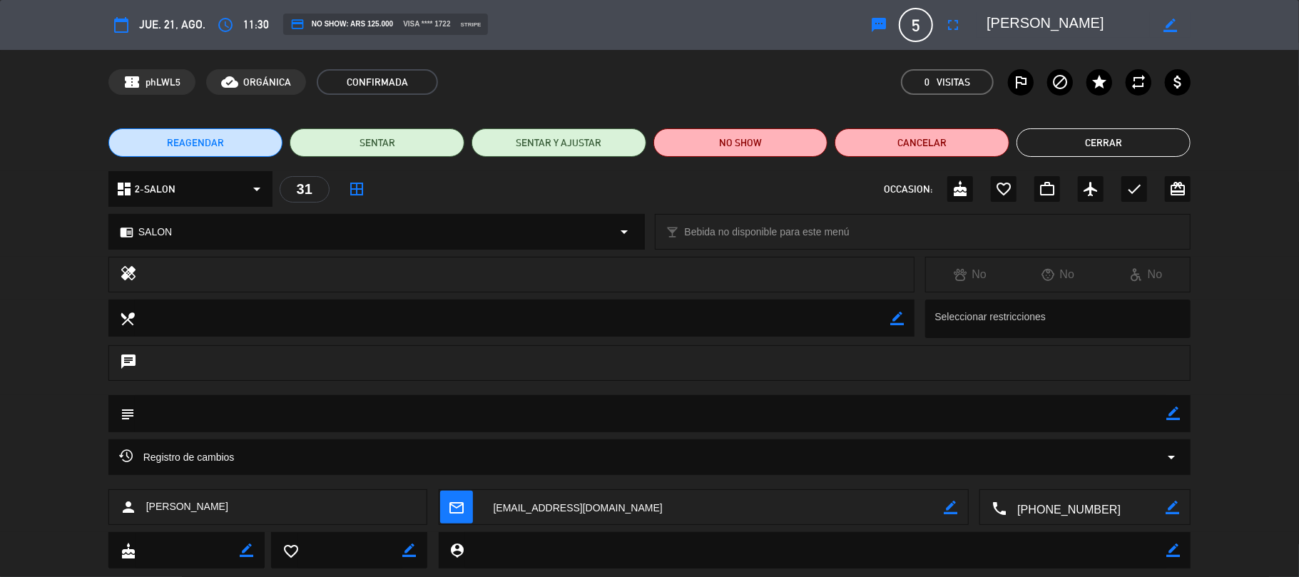
click at [1084, 135] on button "Cerrar" at bounding box center [1104, 142] width 175 height 29
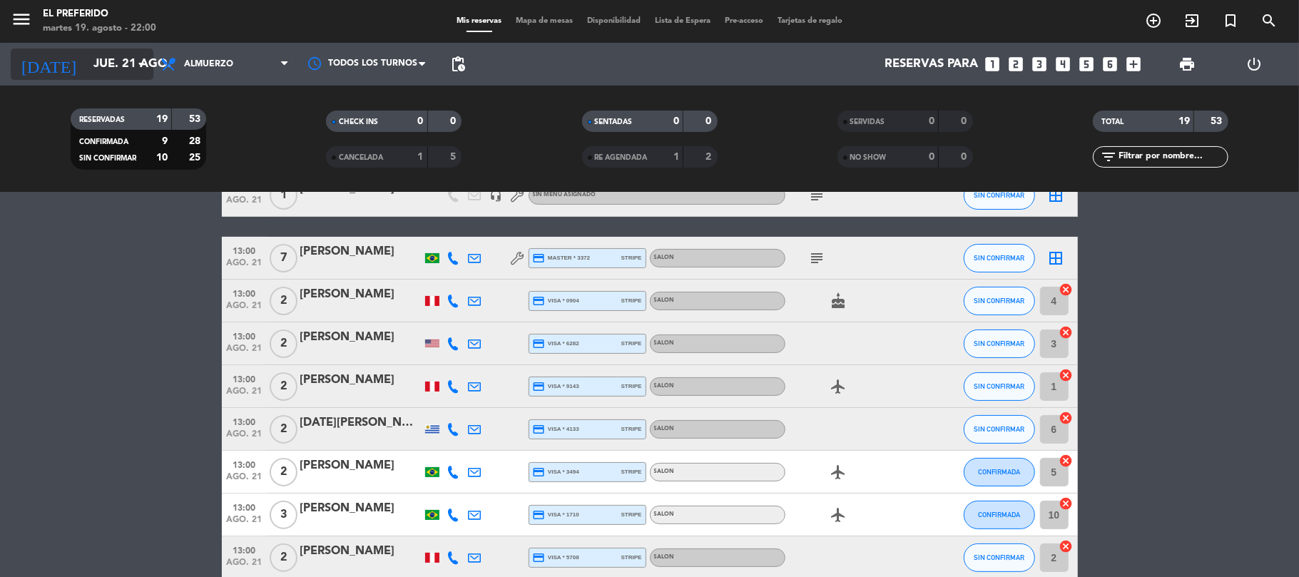
click at [123, 56] on input "jue. 21 ago." at bounding box center [163, 65] width 154 height 28
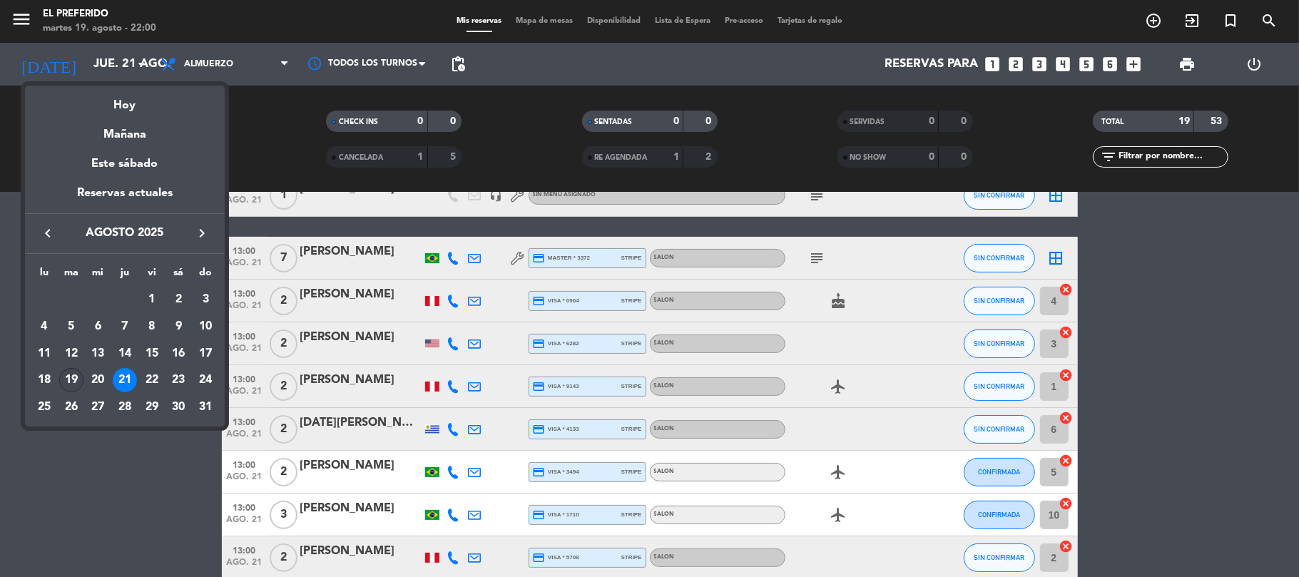
click at [66, 384] on div "19" at bounding box center [71, 380] width 24 height 24
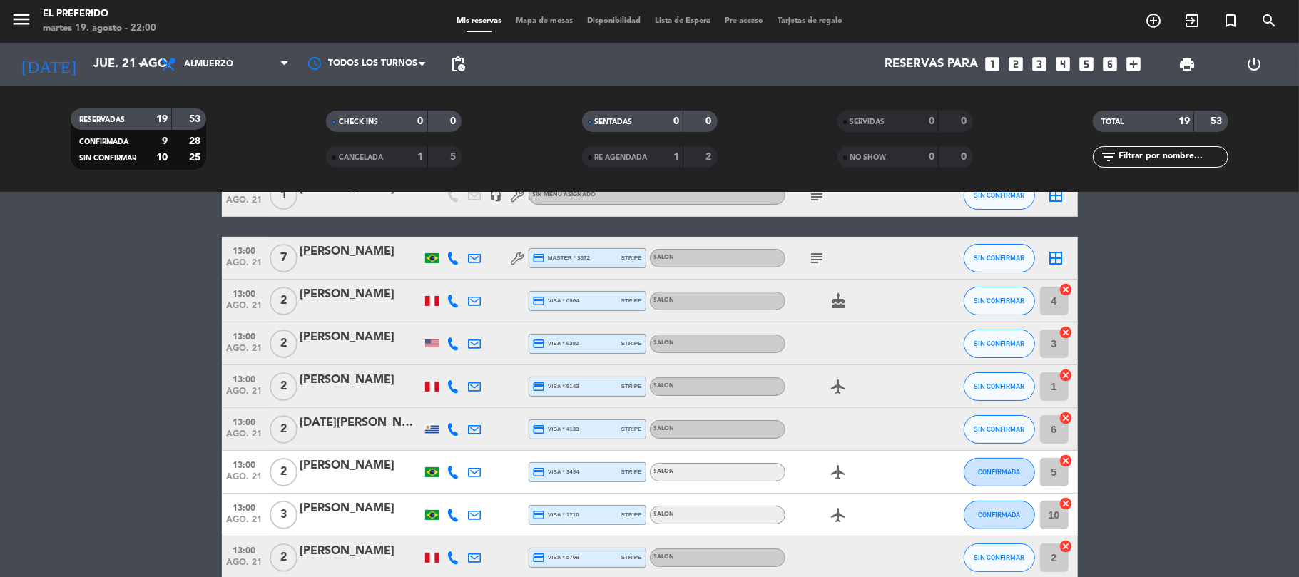
type input "[DATE]"
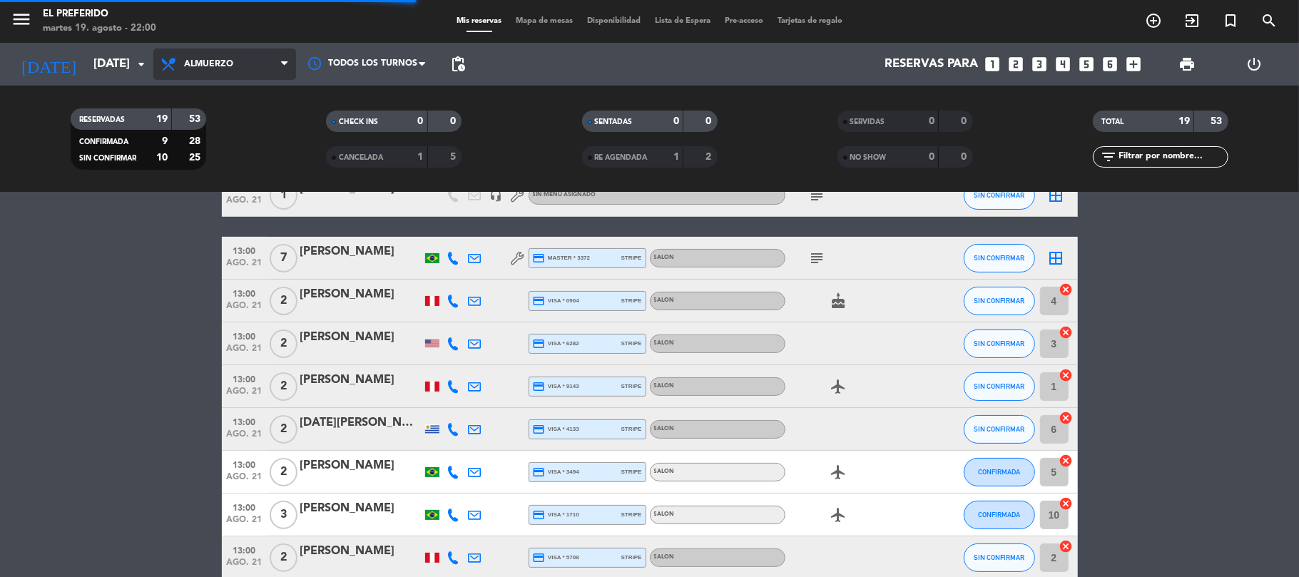
click at [271, 58] on span "Almuerzo" at bounding box center [224, 64] width 143 height 31
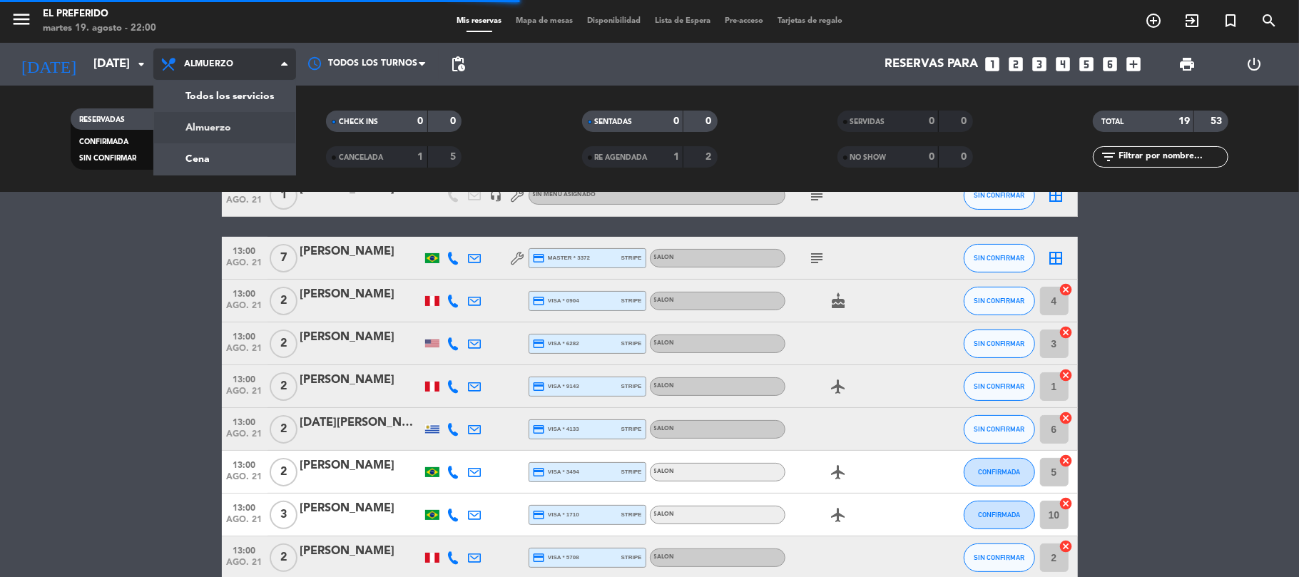
click at [238, 160] on div "menu El Preferido martes 19. agosto - 22:00 Mis reservas Mapa de mesas Disponib…" at bounding box center [649, 96] width 1299 height 193
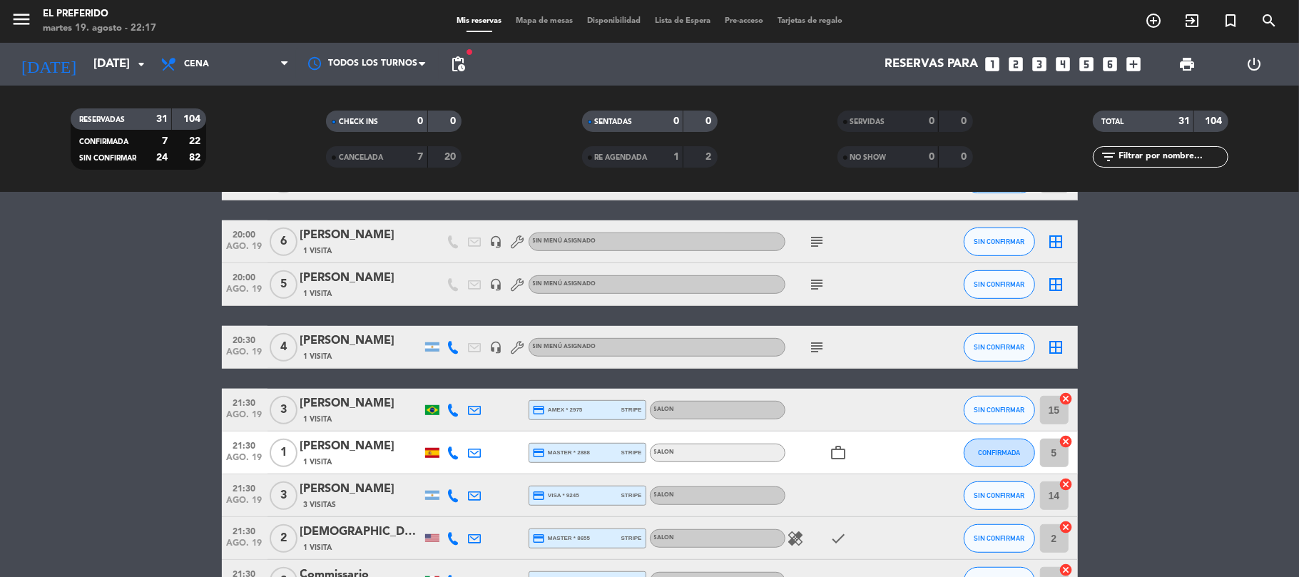
scroll to position [666, 0]
